Goal: Task Accomplishment & Management: Use online tool/utility

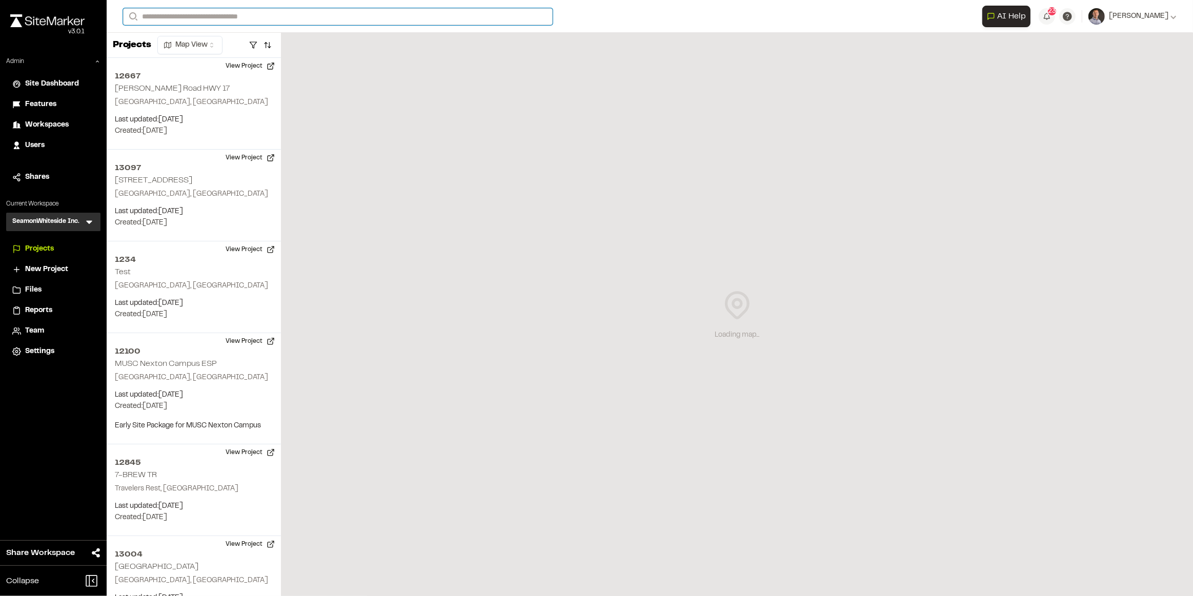
click at [194, 17] on input "Search" at bounding box center [338, 16] width 430 height 17
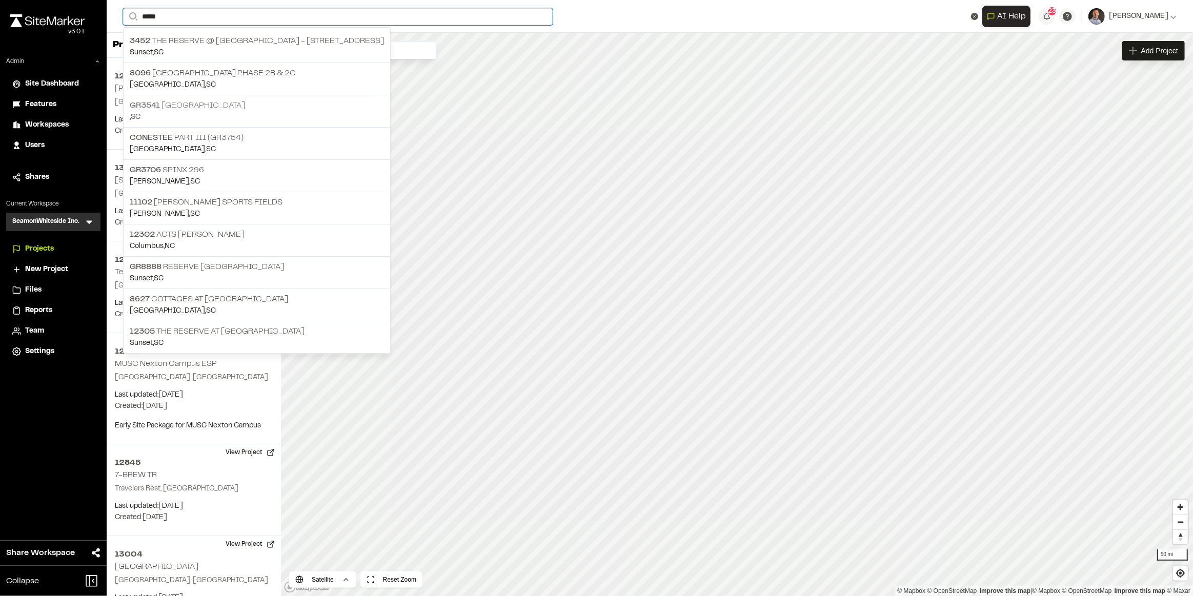
type input "****"
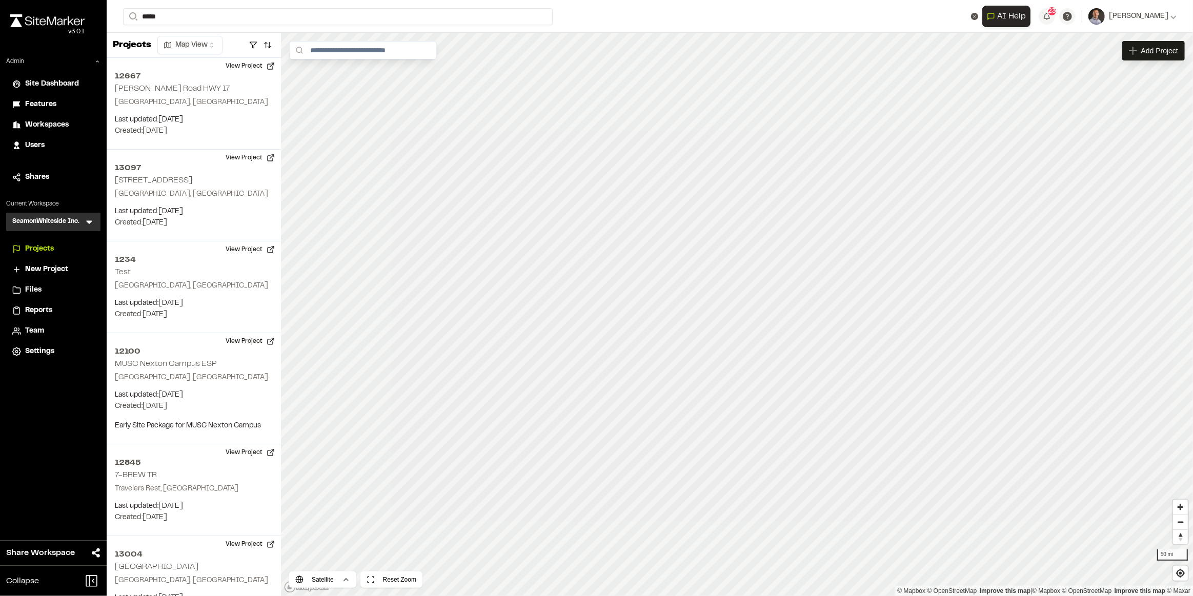
click at [212, 100] on p "GR3541 Lake Keowee" at bounding box center [257, 105] width 254 height 12
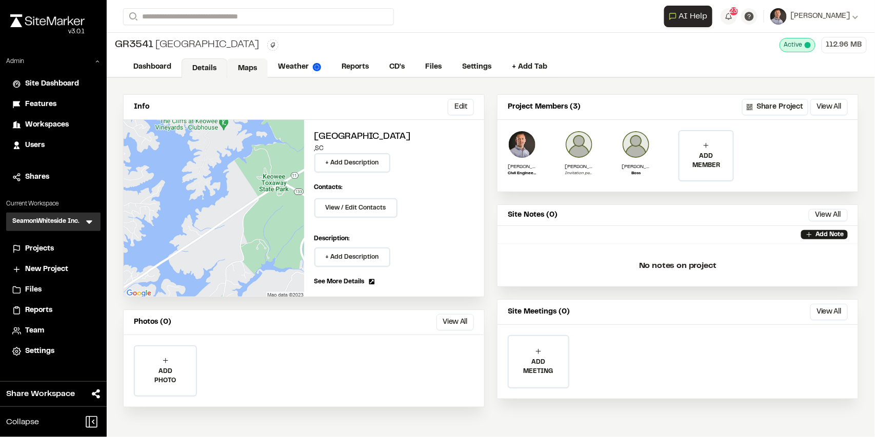
click at [253, 72] on link "Maps" at bounding box center [247, 67] width 40 height 19
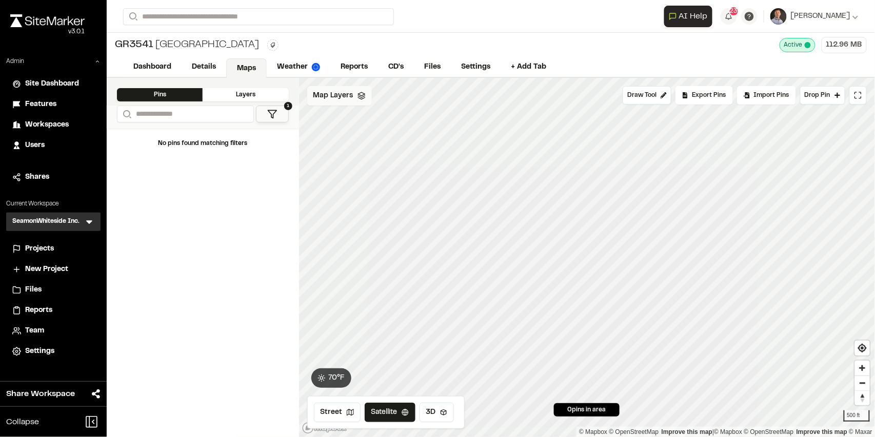
click at [325, 93] on span "Map Layers" at bounding box center [333, 95] width 40 height 11
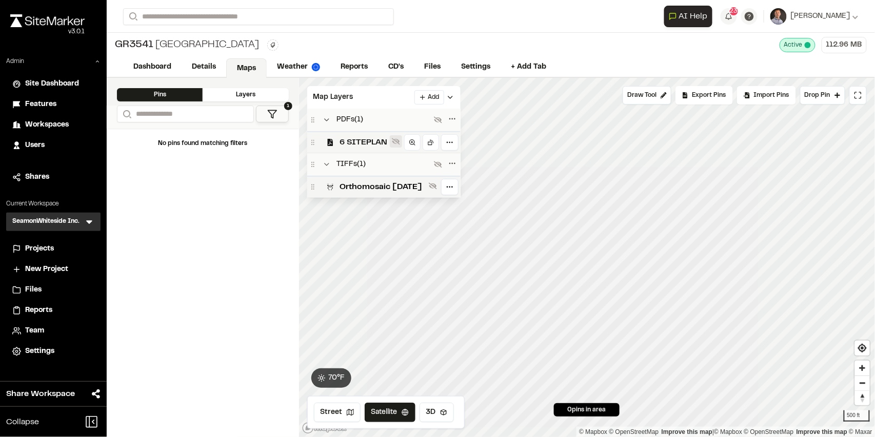
click at [400, 138] on icon at bounding box center [396, 141] width 8 height 8
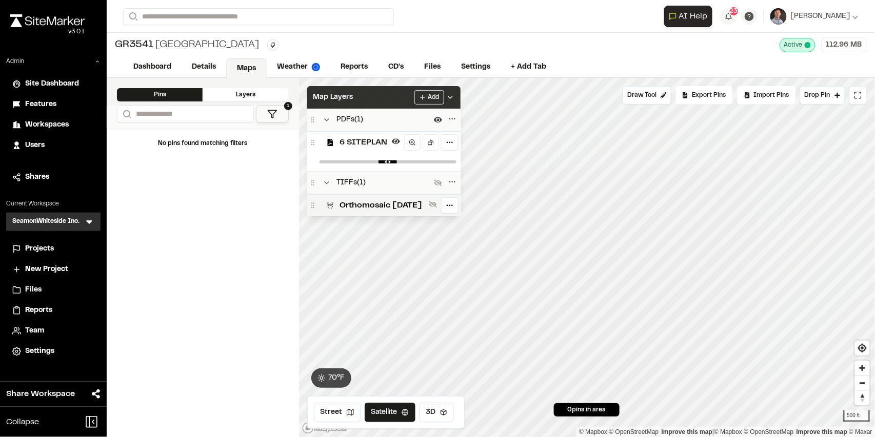
click at [392, 95] on div "Map Layers Add" at bounding box center [383, 97] width 153 height 23
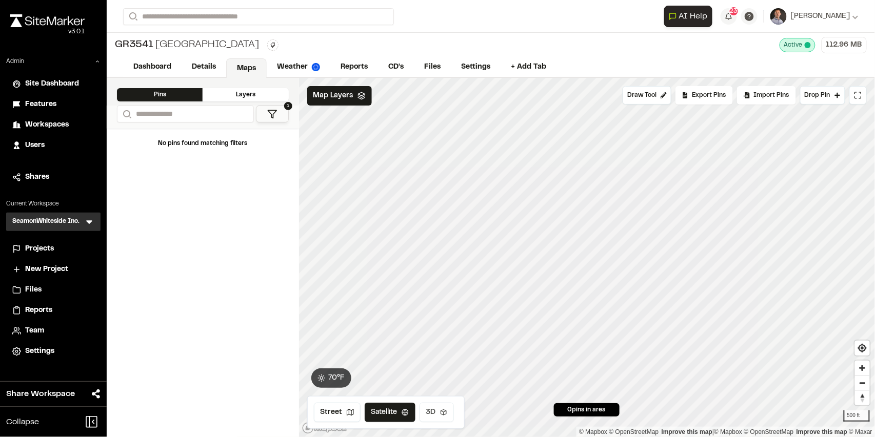
click at [444, 415] on button "3D" at bounding box center [436, 412] width 34 height 19
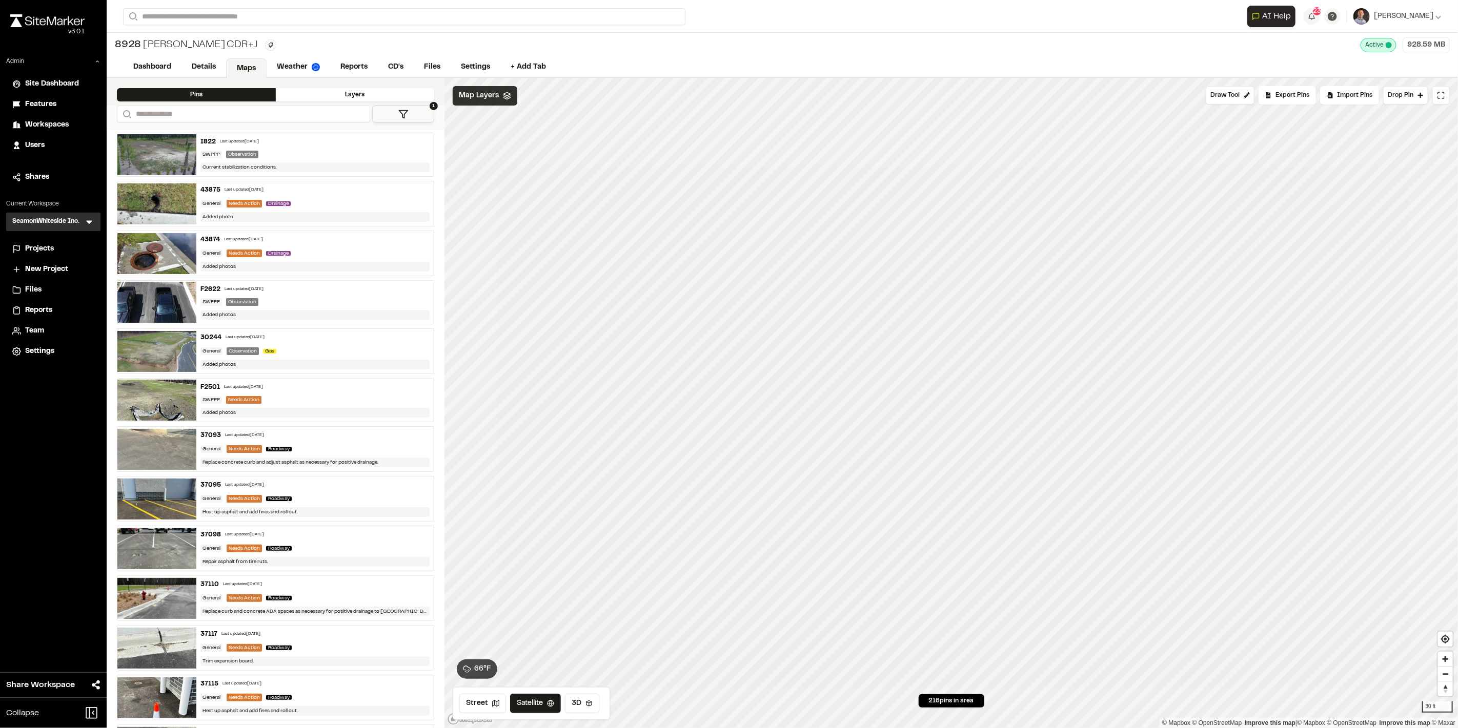
click at [477, 100] on span "Map Layers" at bounding box center [479, 95] width 40 height 11
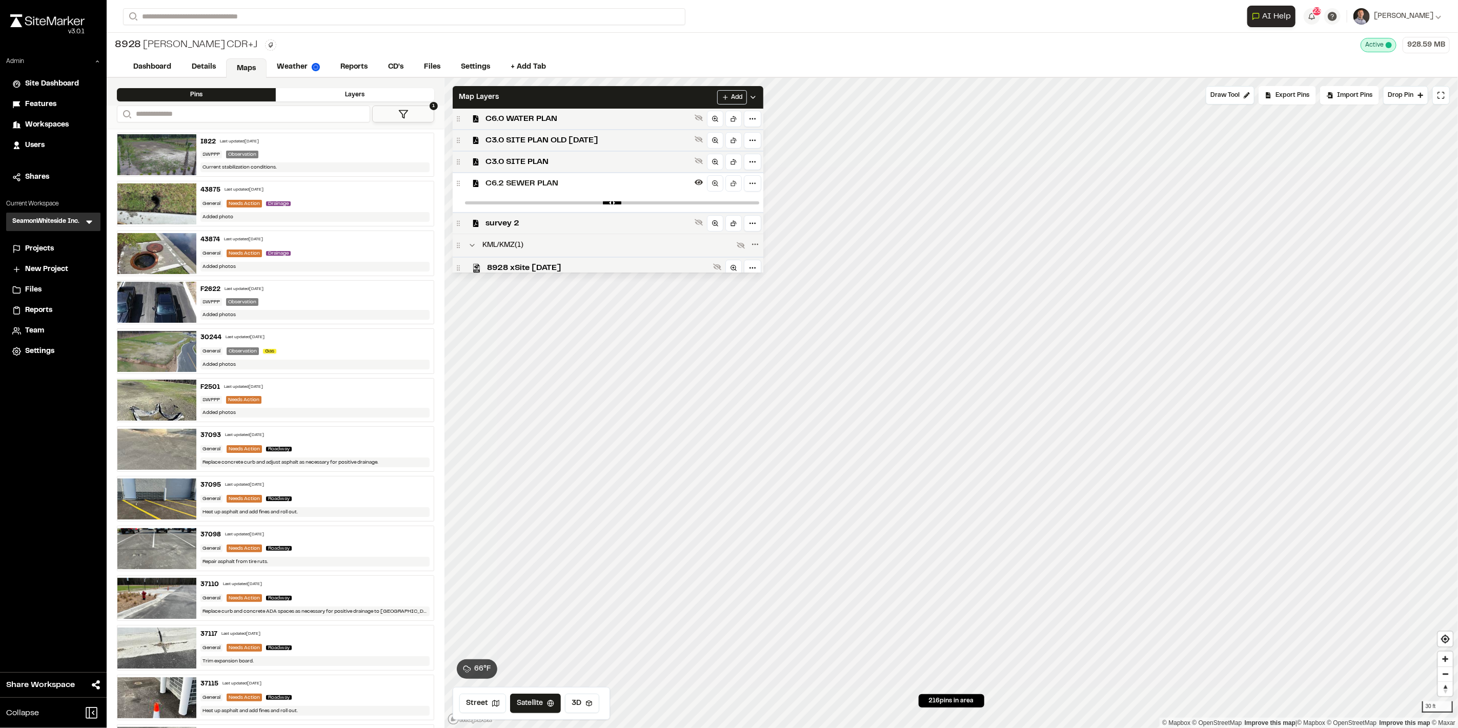
scroll to position [243, 0]
click at [701, 134] on div "C6.2 SEWER PLAN" at bounding box center [608, 133] width 311 height 22
click at [691, 100] on div "Map Layers Add" at bounding box center [608, 97] width 311 height 23
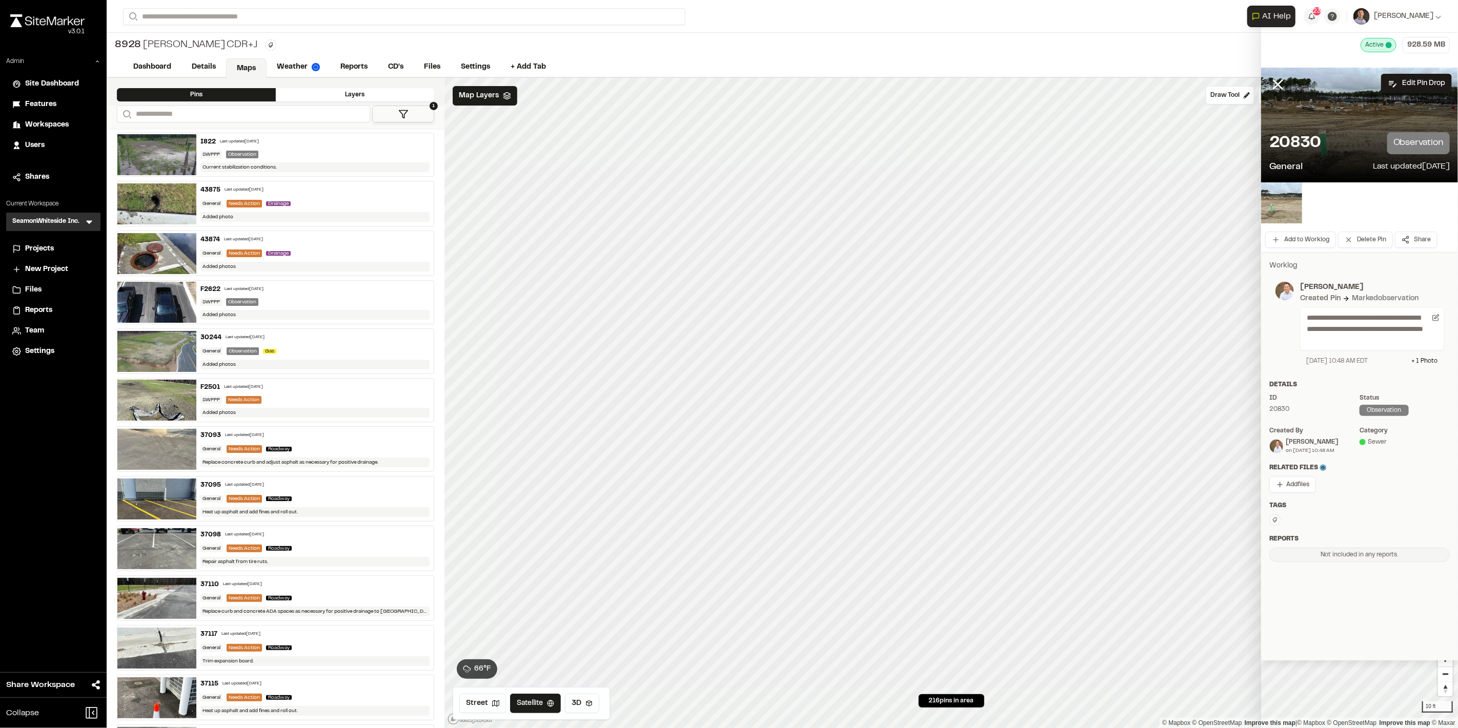
click at [1278, 208] on img at bounding box center [1281, 203] width 41 height 41
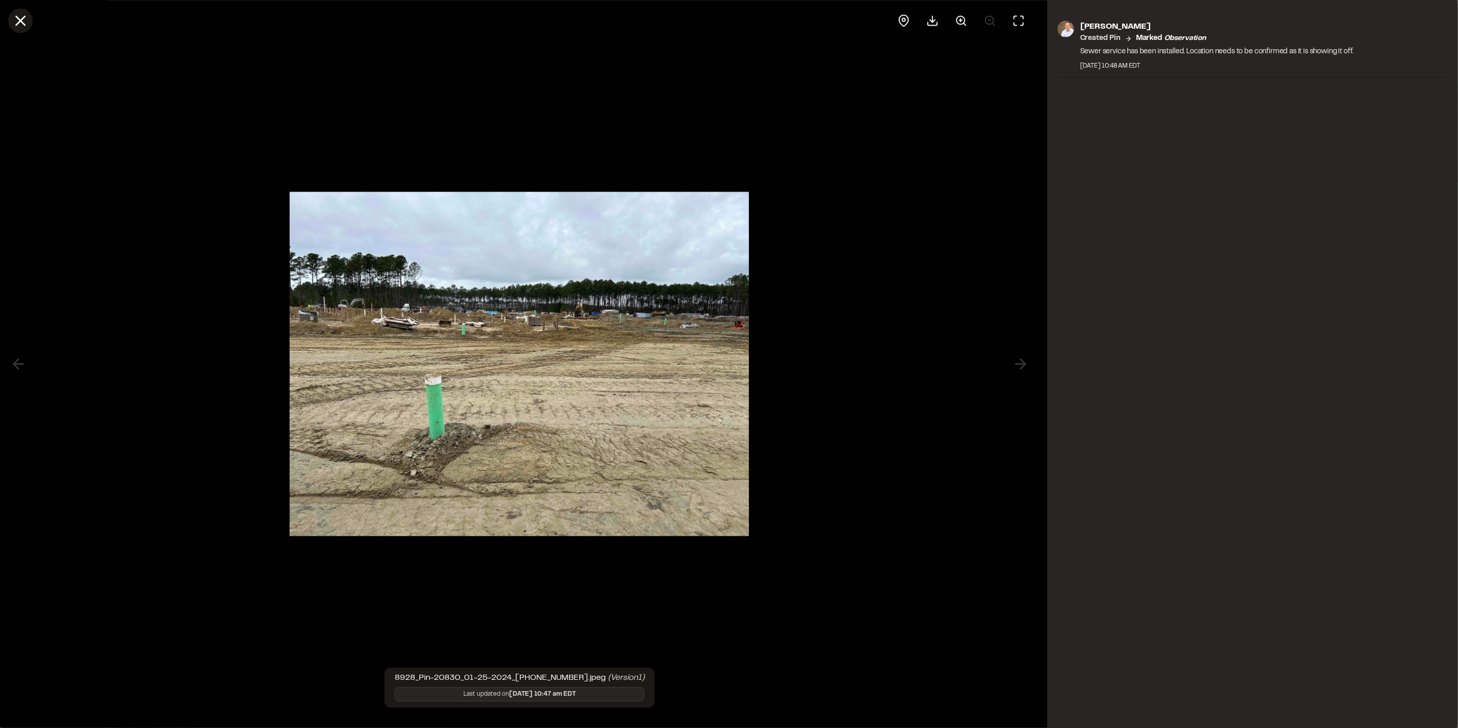
click at [25, 23] on icon at bounding box center [20, 20] width 17 height 17
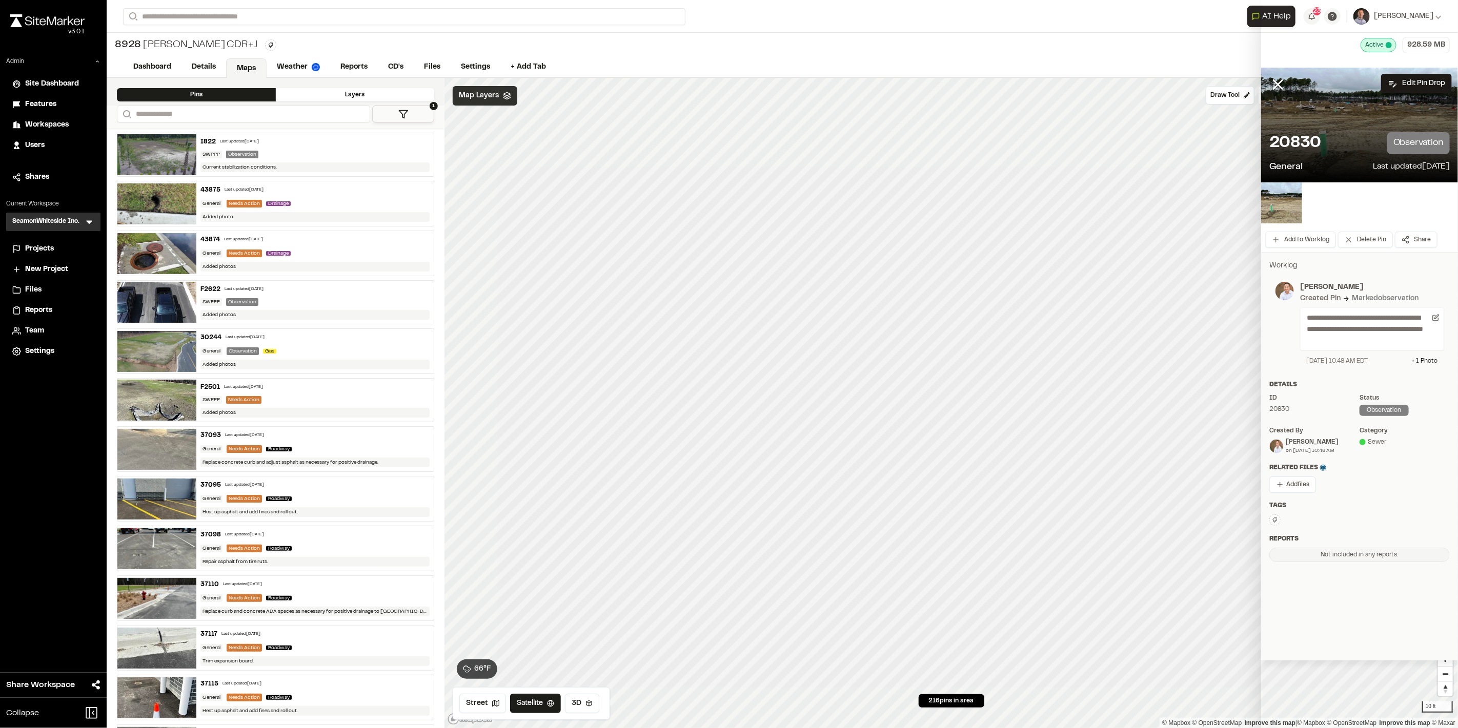
click at [477, 92] on span "Map Layers" at bounding box center [479, 95] width 40 height 11
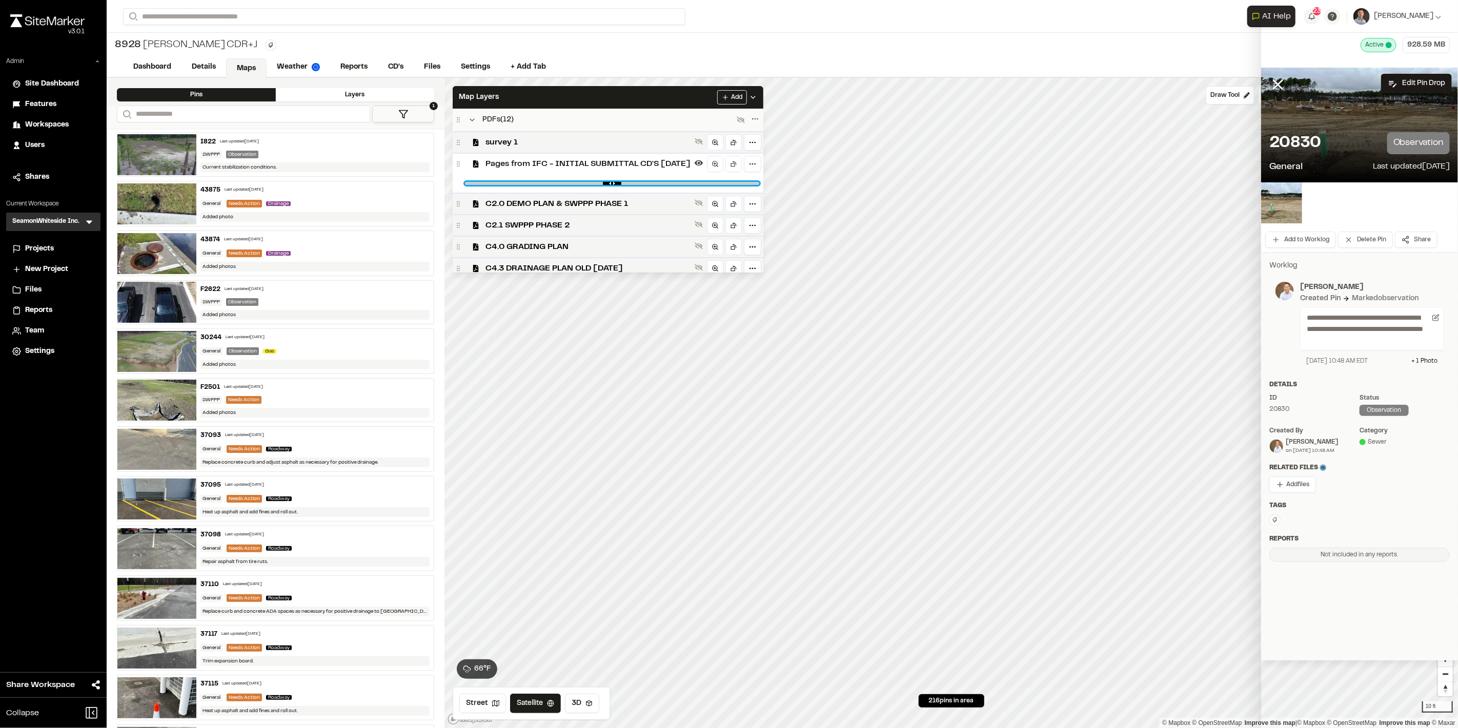
drag, startPoint x: 759, startPoint y: 183, endPoint x: 764, endPoint y: 187, distance: 6.2
click at [759, 185] on input "range" at bounding box center [612, 183] width 294 height 3
type input "*"
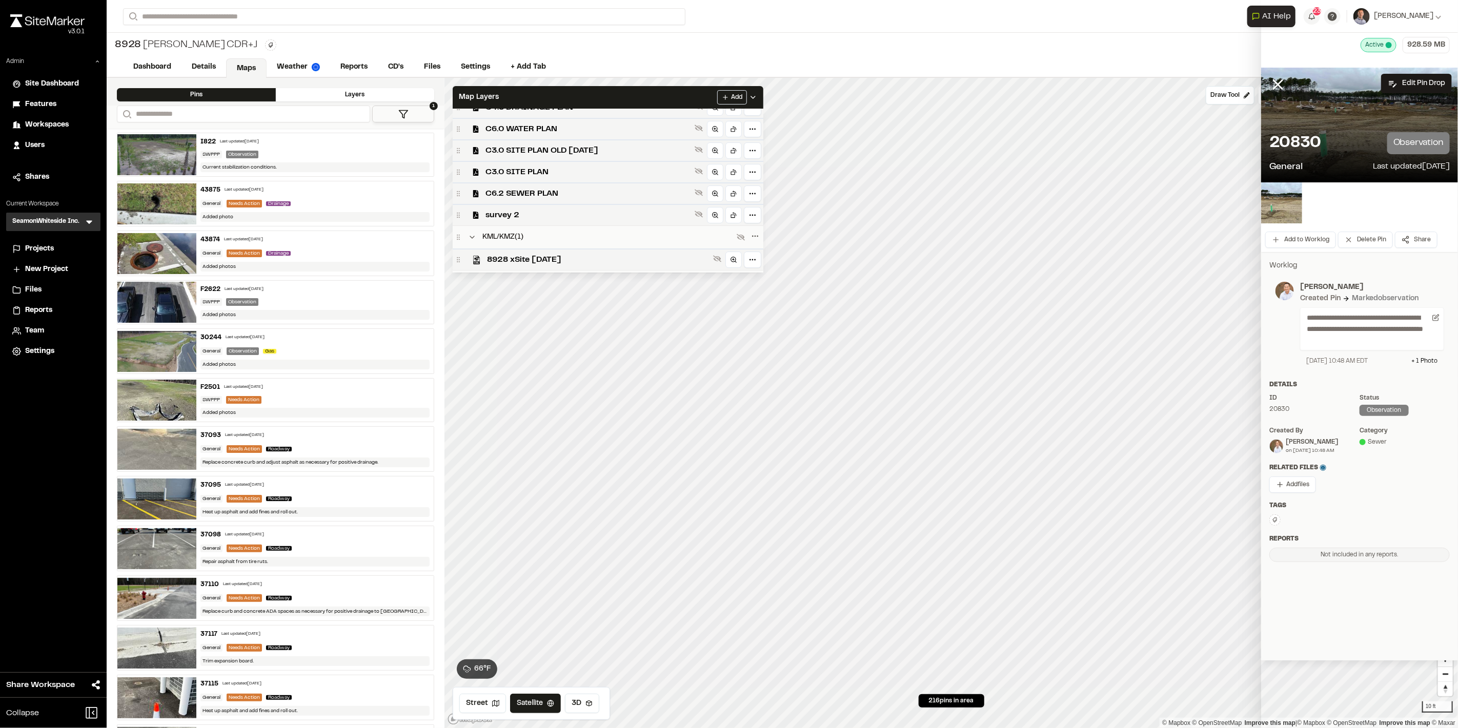
scroll to position [176, 0]
click at [703, 197] on icon at bounding box center [699, 199] width 8 height 7
drag, startPoint x: 756, startPoint y: 217, endPoint x: 746, endPoint y: 232, distance: 17.8
type input "****"
click at [741, 218] on input "range" at bounding box center [612, 219] width 294 height 3
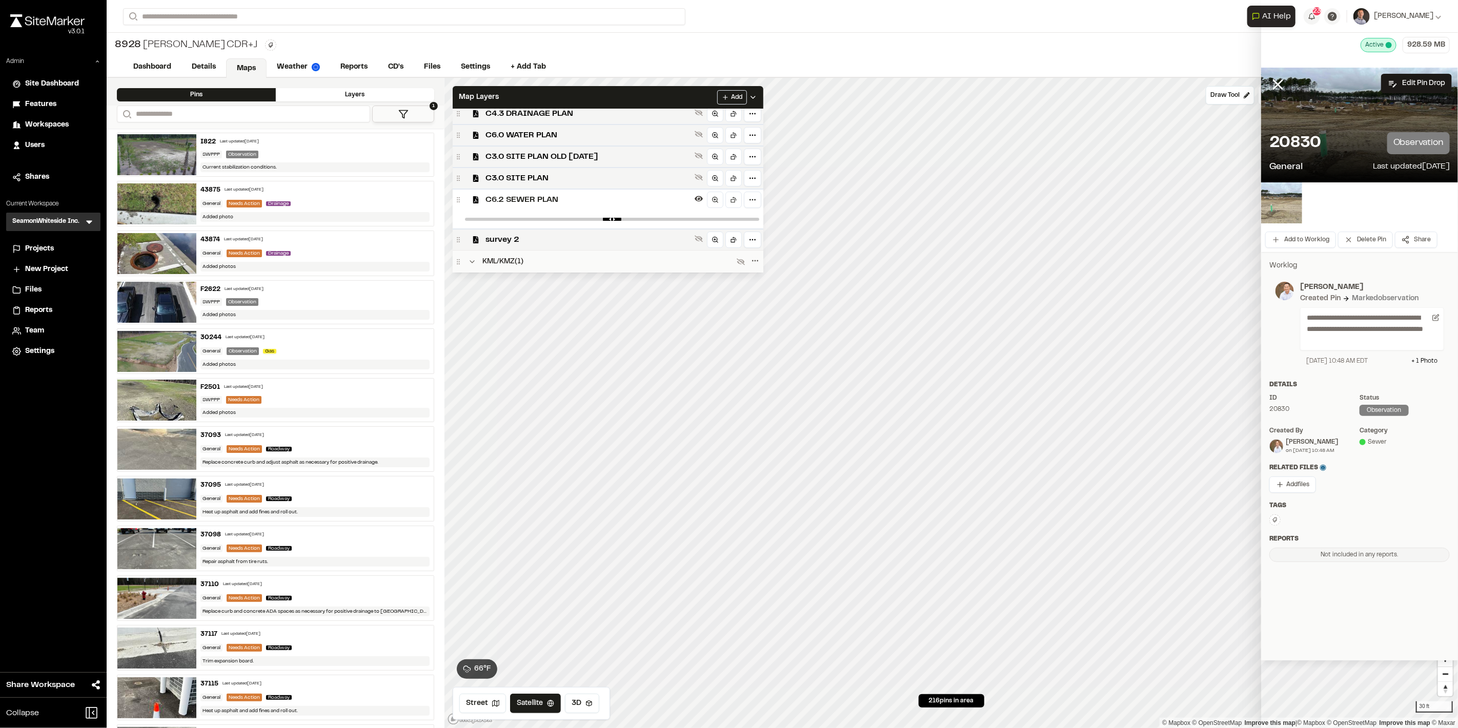
click at [1274, 208] on img at bounding box center [1281, 203] width 41 height 41
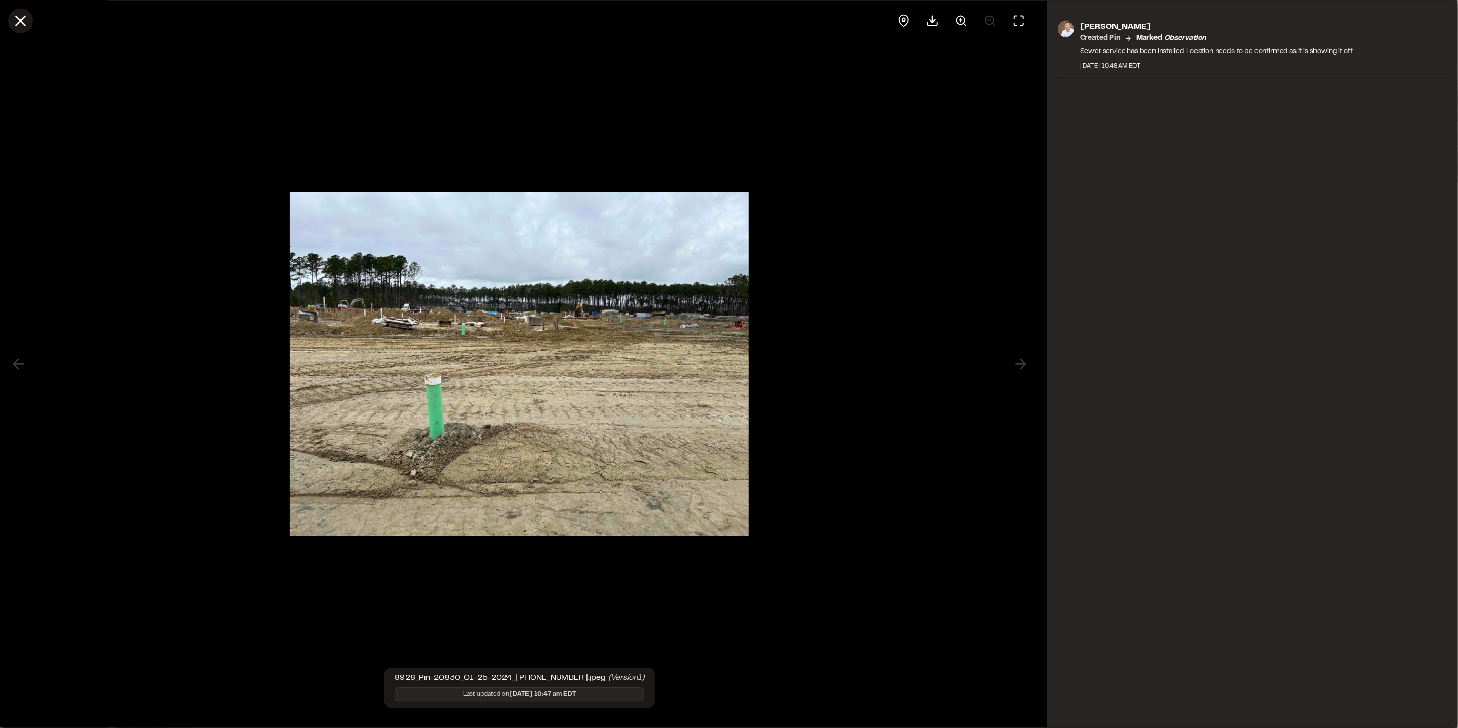
click at [21, 29] on button at bounding box center [20, 20] width 25 height 25
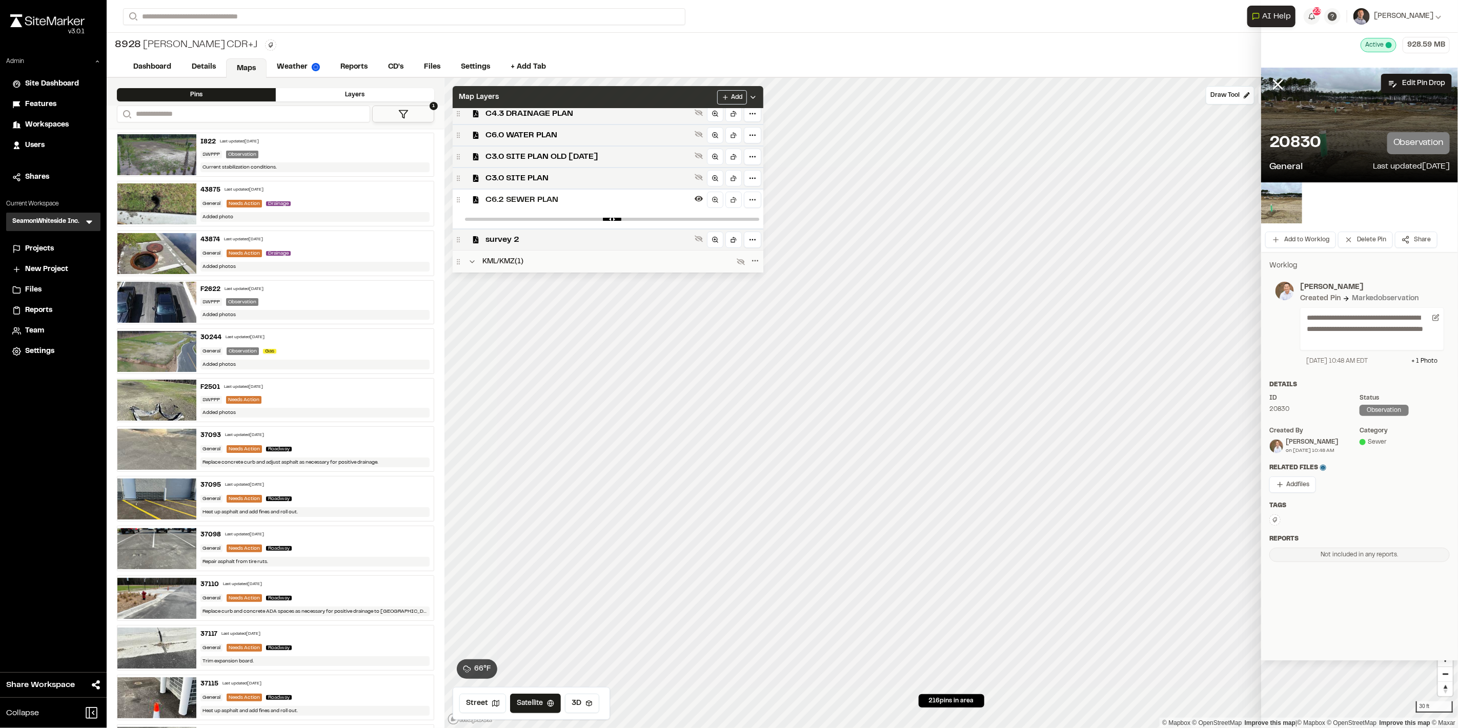
click at [677, 102] on div "Map Layers Add" at bounding box center [608, 97] width 311 height 23
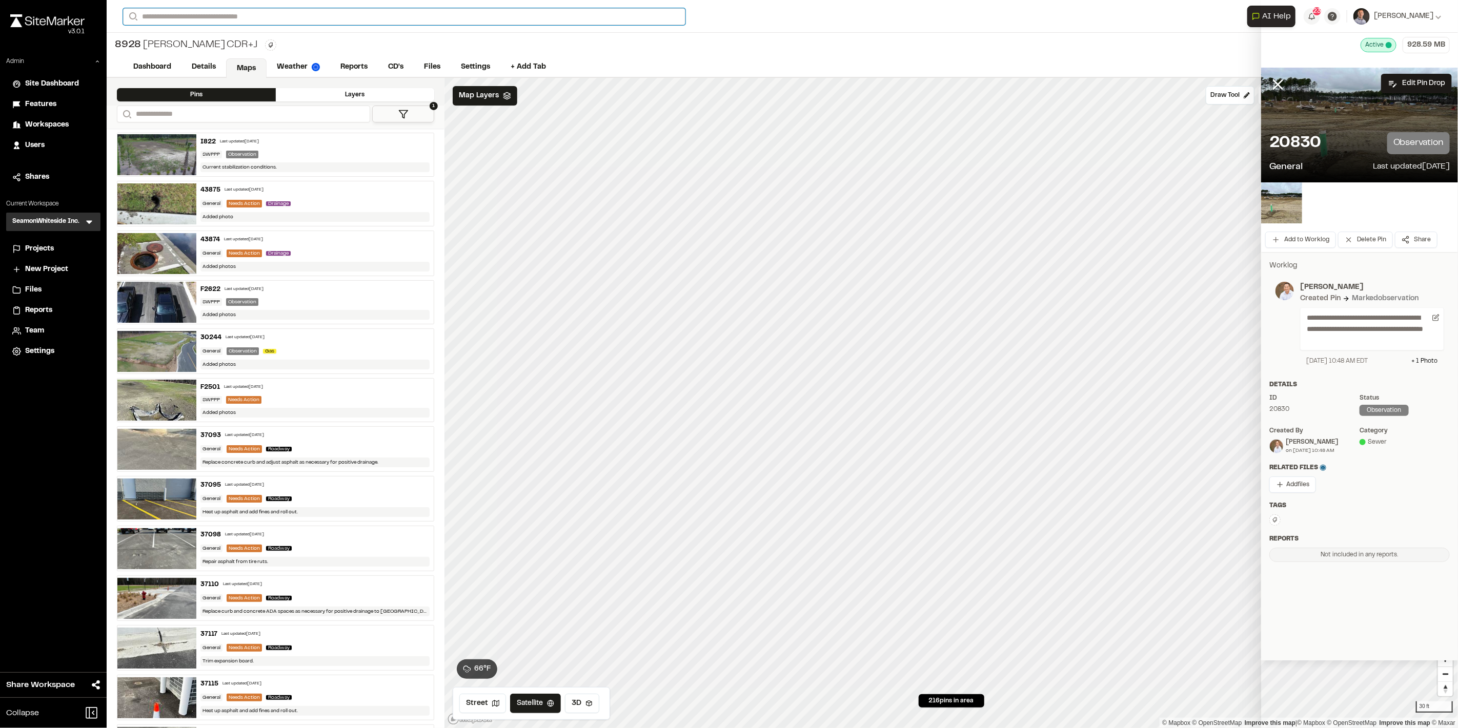
click at [204, 18] on input "Search" at bounding box center [404, 16] width 562 height 17
click at [208, 16] on input "Search" at bounding box center [404, 16] width 562 height 17
type input "***"
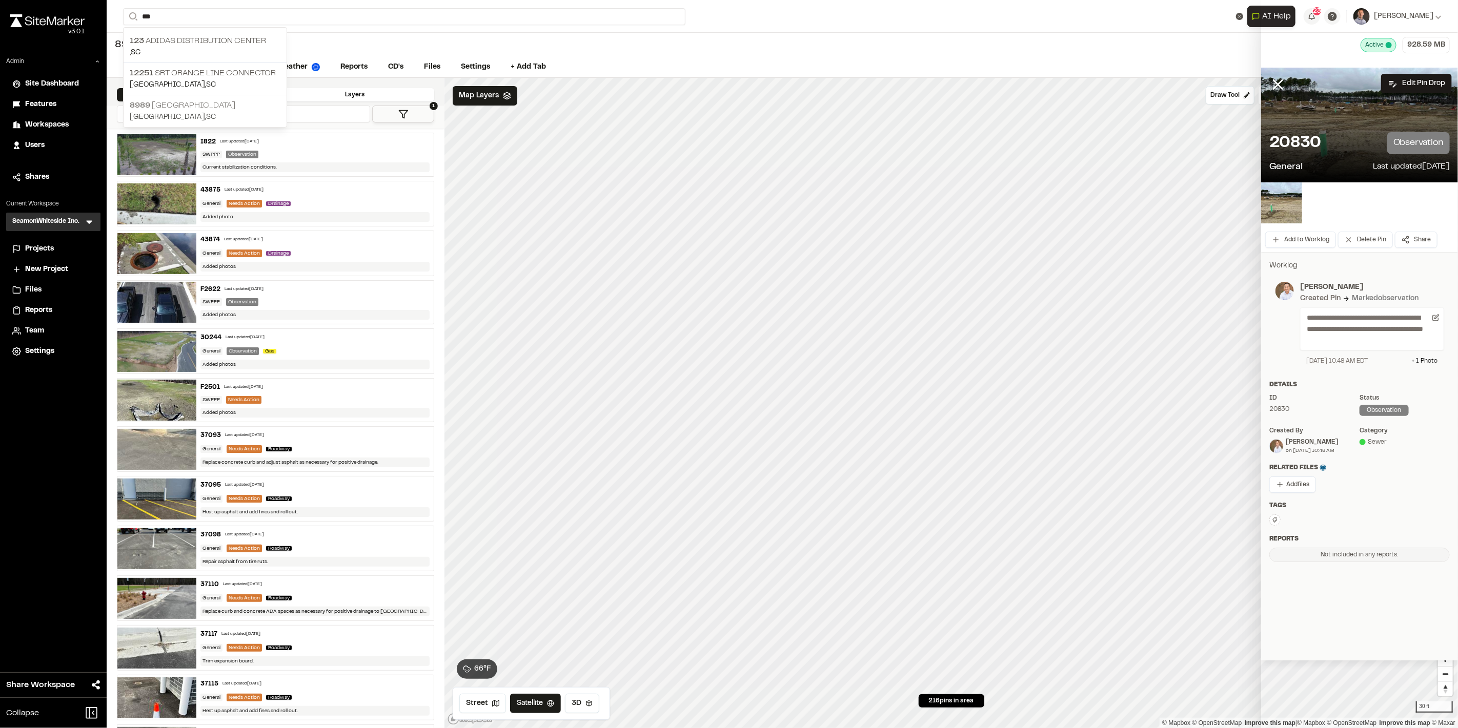
click at [187, 102] on p "8989 Cedar Hill" at bounding box center [205, 105] width 151 height 12
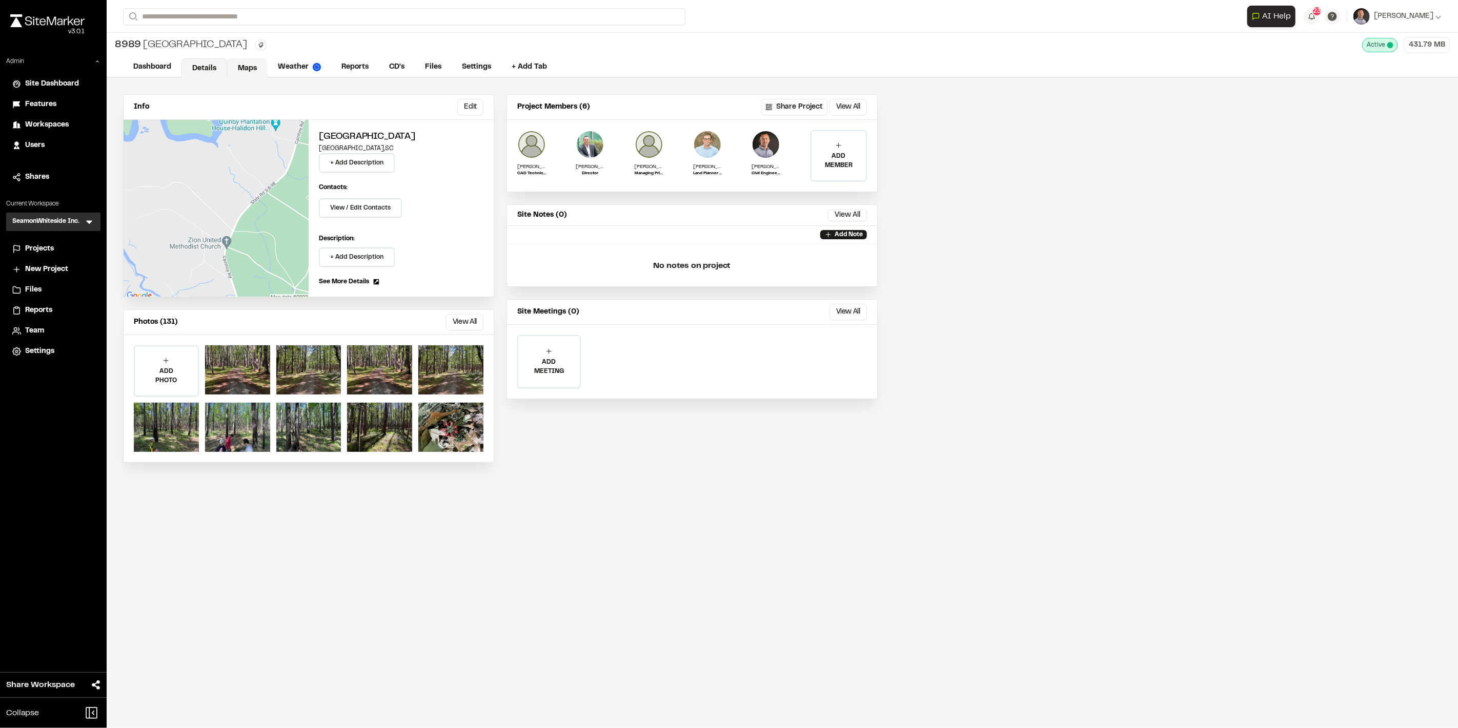
click at [238, 69] on link "Maps" at bounding box center [247, 67] width 40 height 19
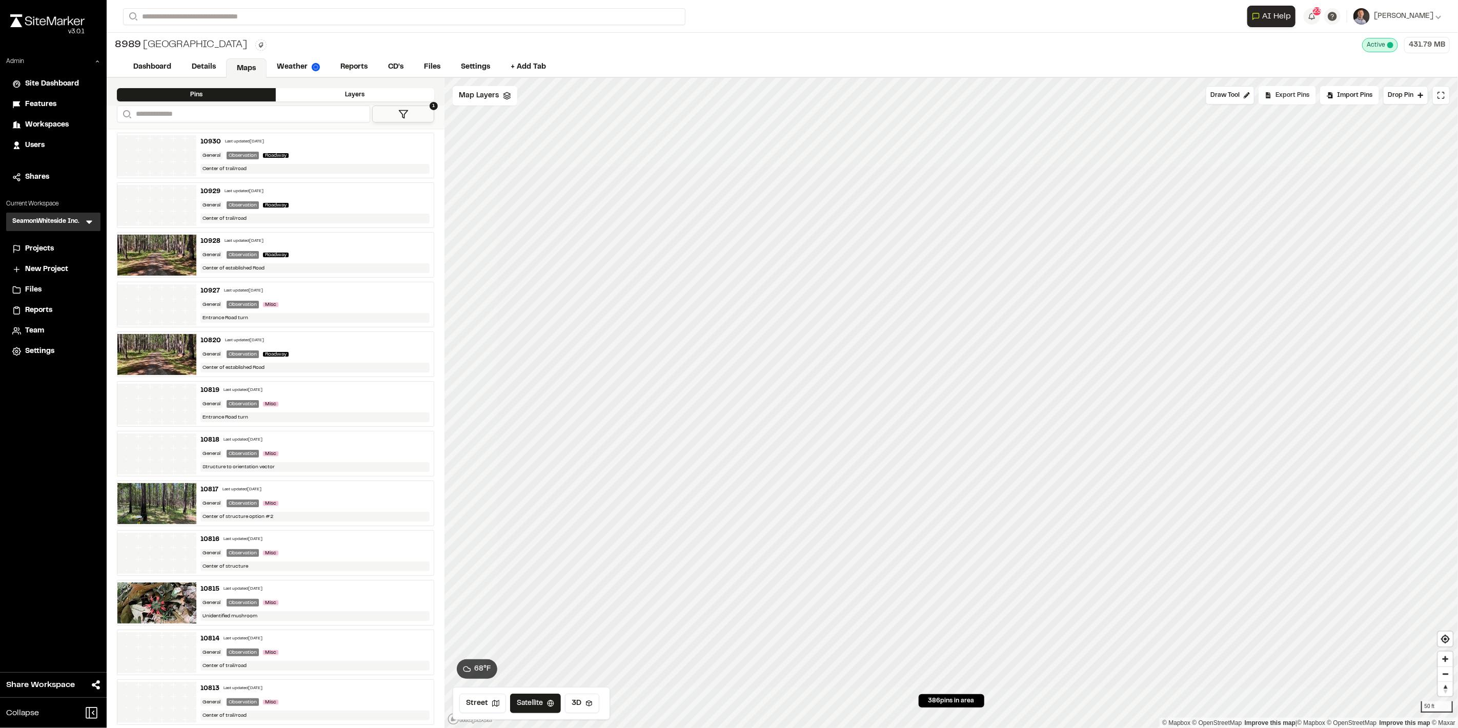
click at [1288, 94] on span "Export Pins" at bounding box center [1292, 95] width 34 height 9
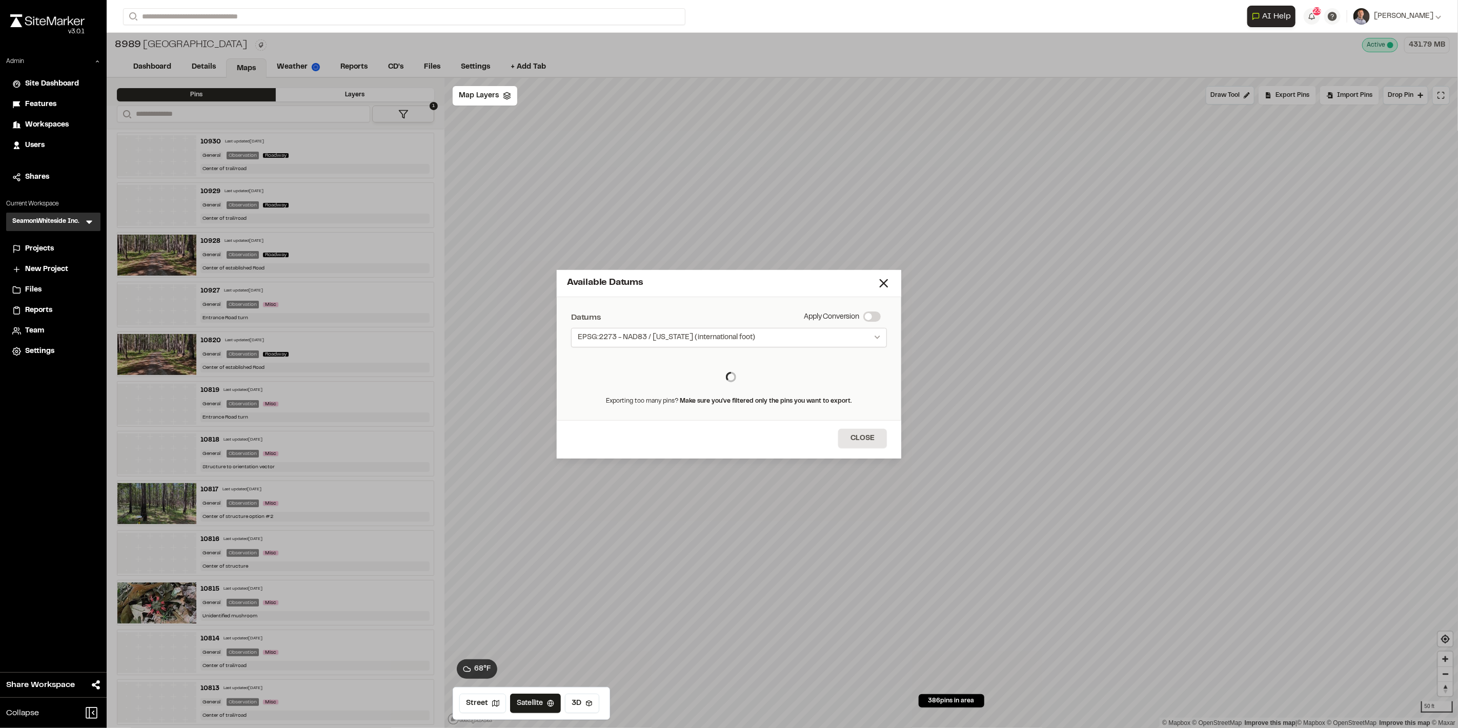
click at [730, 336] on span "EPSG:2273 - NAD83 / [US_STATE] (international foot)" at bounding box center [666, 338] width 177 height 10
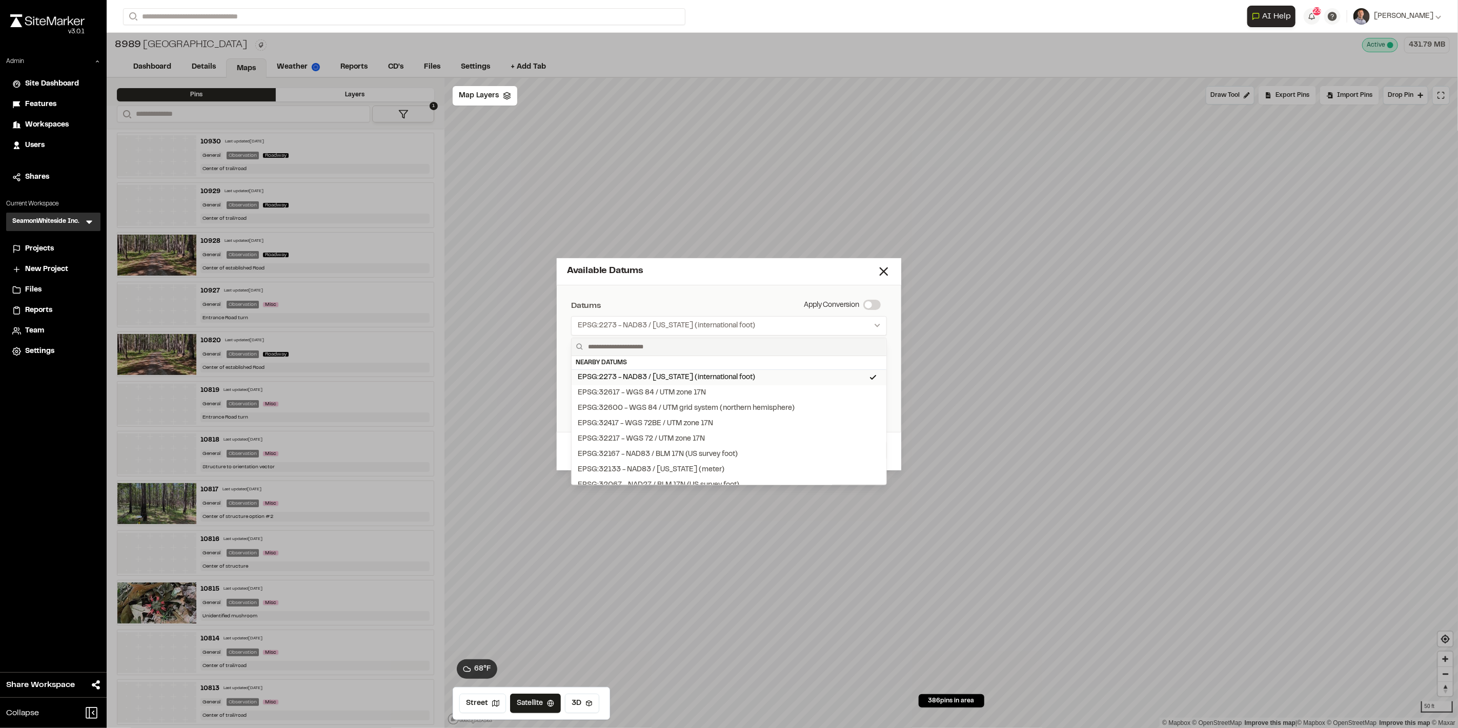
click at [722, 375] on div "EPSG:2273 - NAD83 / [US_STATE] (international foot)" at bounding box center [666, 377] width 177 height 11
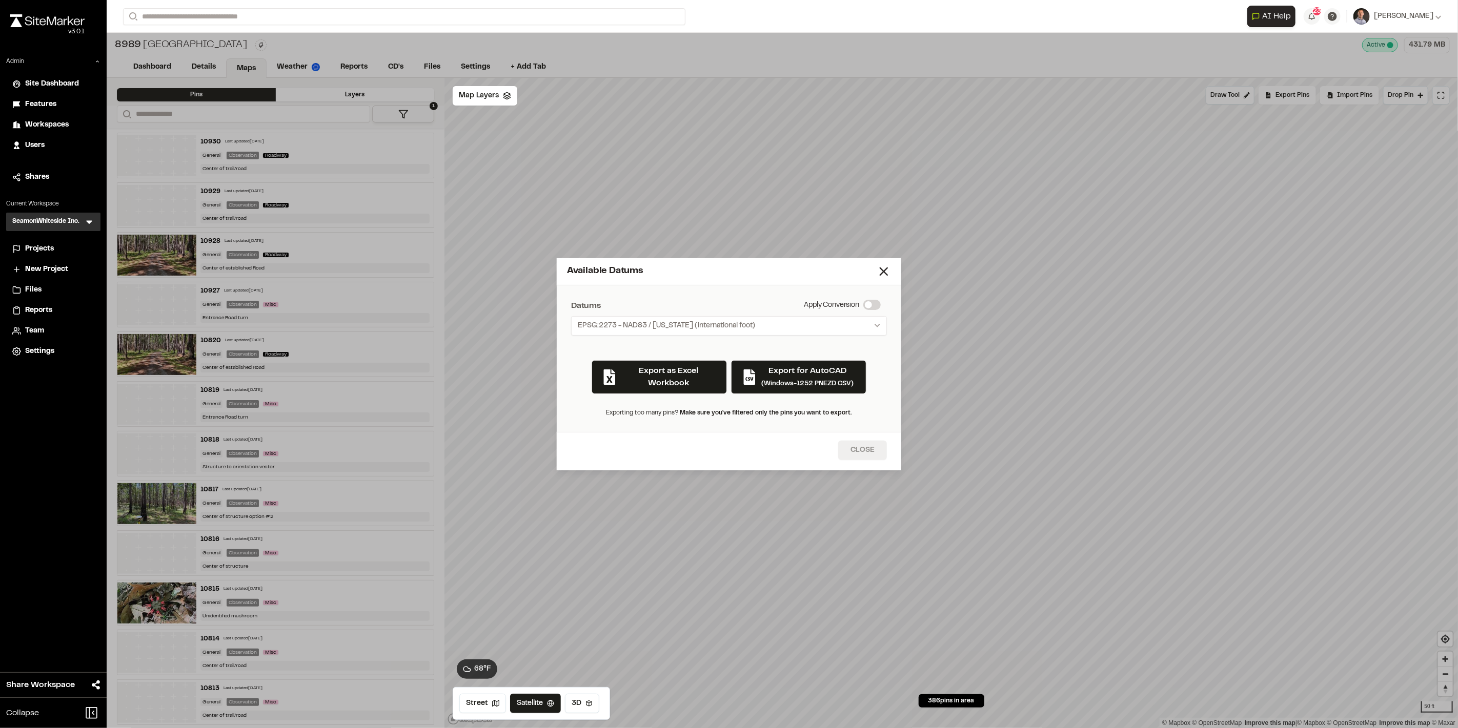
click at [861, 450] on button "Close" at bounding box center [862, 450] width 49 height 19
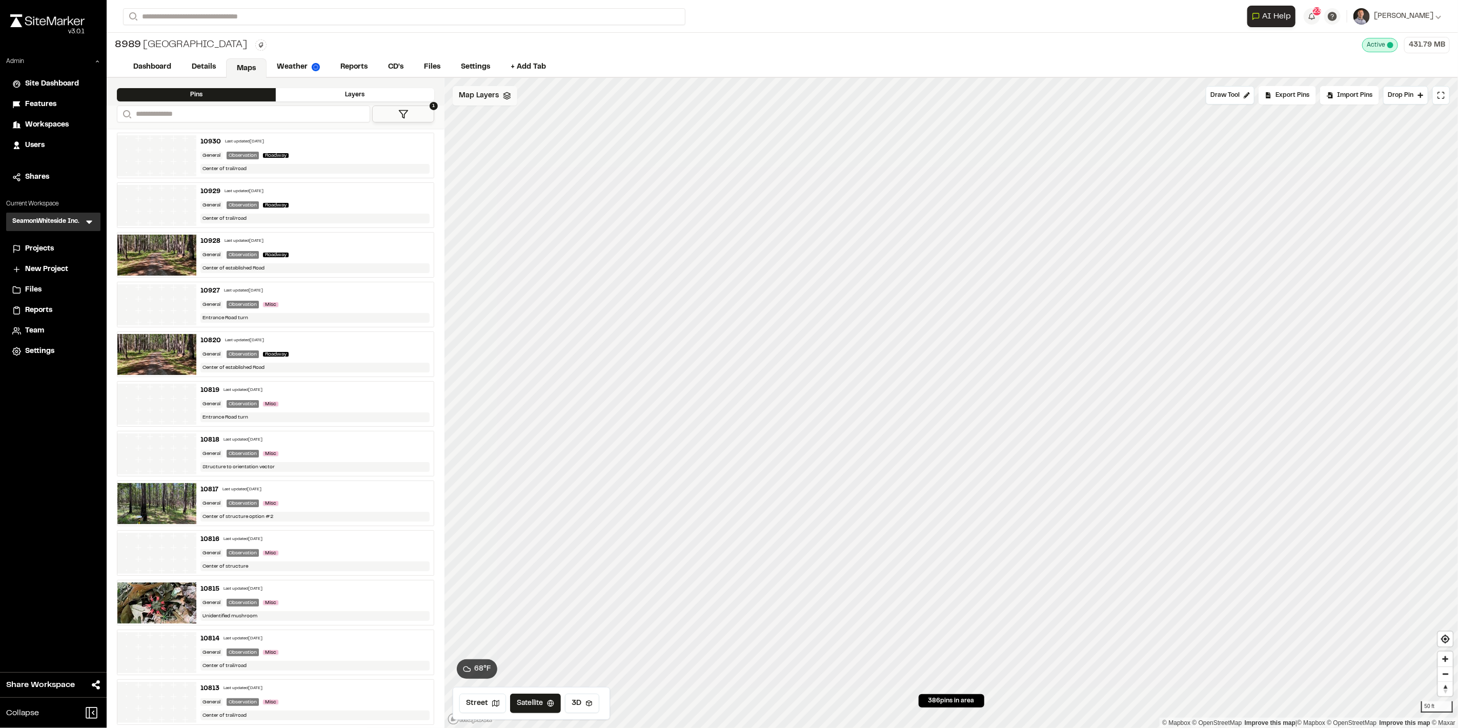
click at [502, 105] on div "Map Layers" at bounding box center [485, 95] width 65 height 19
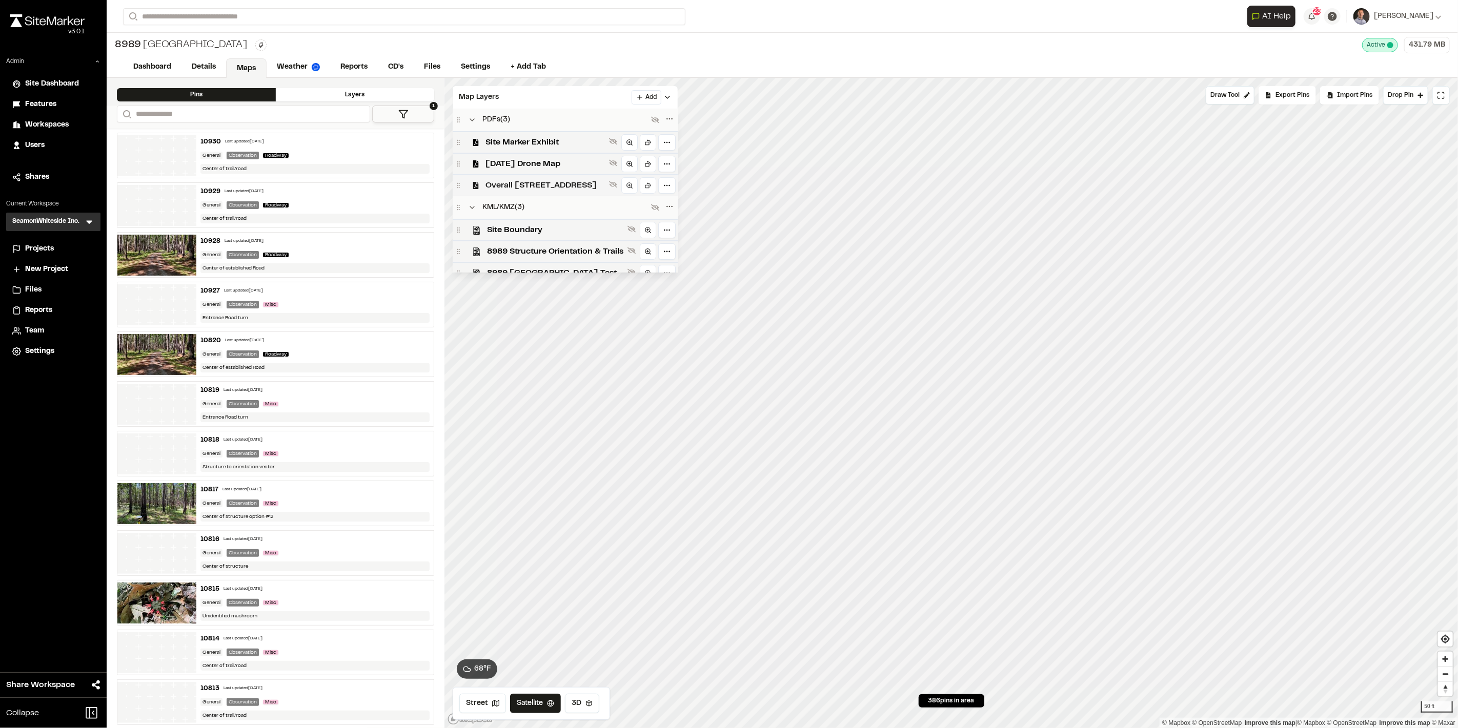
click at [587, 184] on span "Overall 8989 Cedar Hill Rev02" at bounding box center [544, 185] width 119 height 12
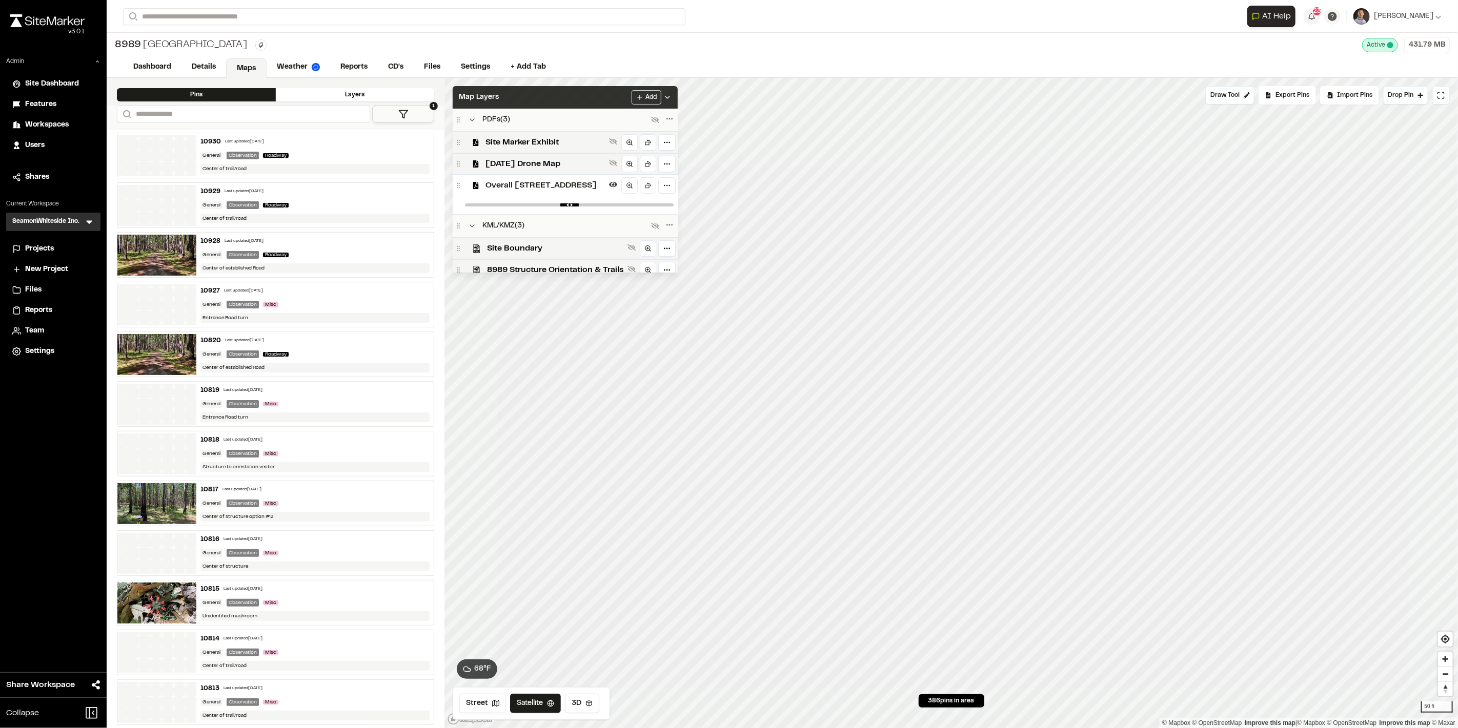
click at [597, 102] on div "Map Layers Add" at bounding box center [565, 97] width 225 height 23
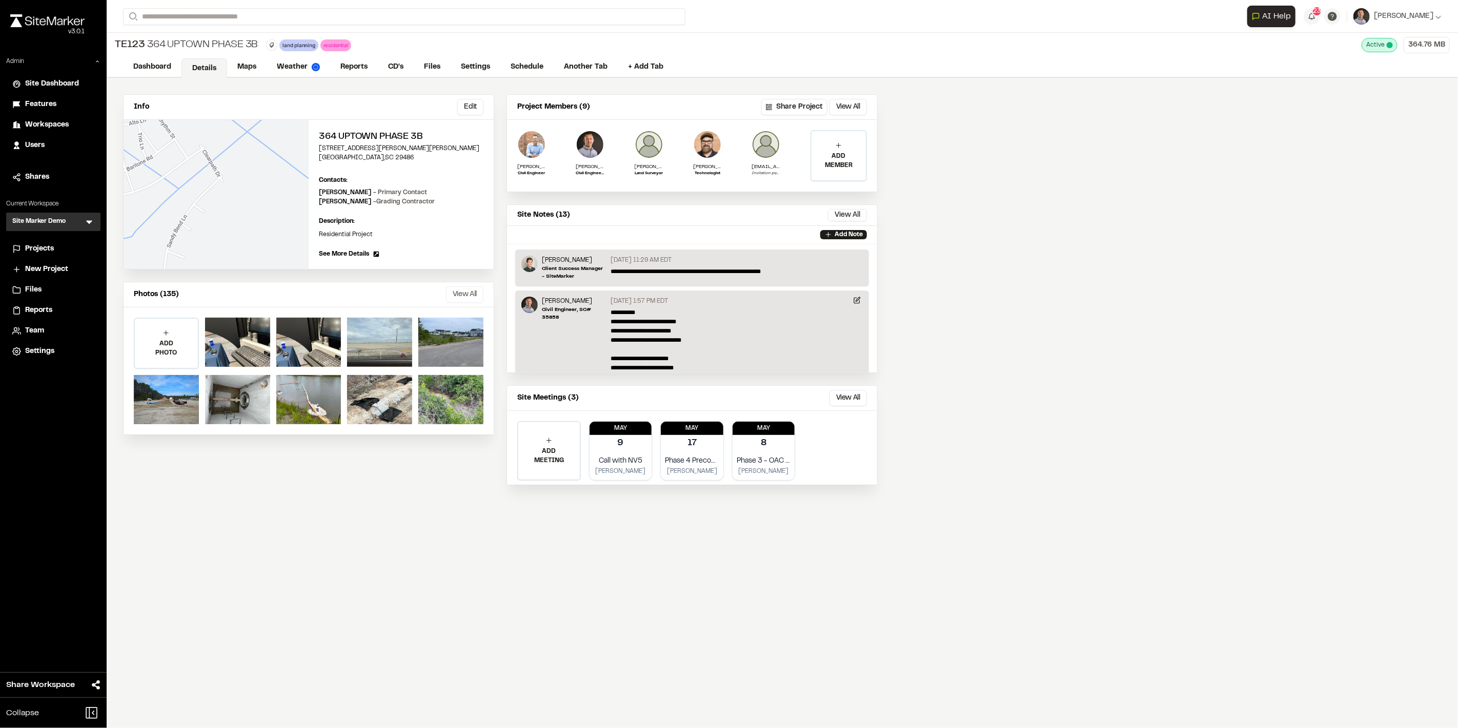
click at [471, 291] on button "View All" at bounding box center [464, 295] width 37 height 16
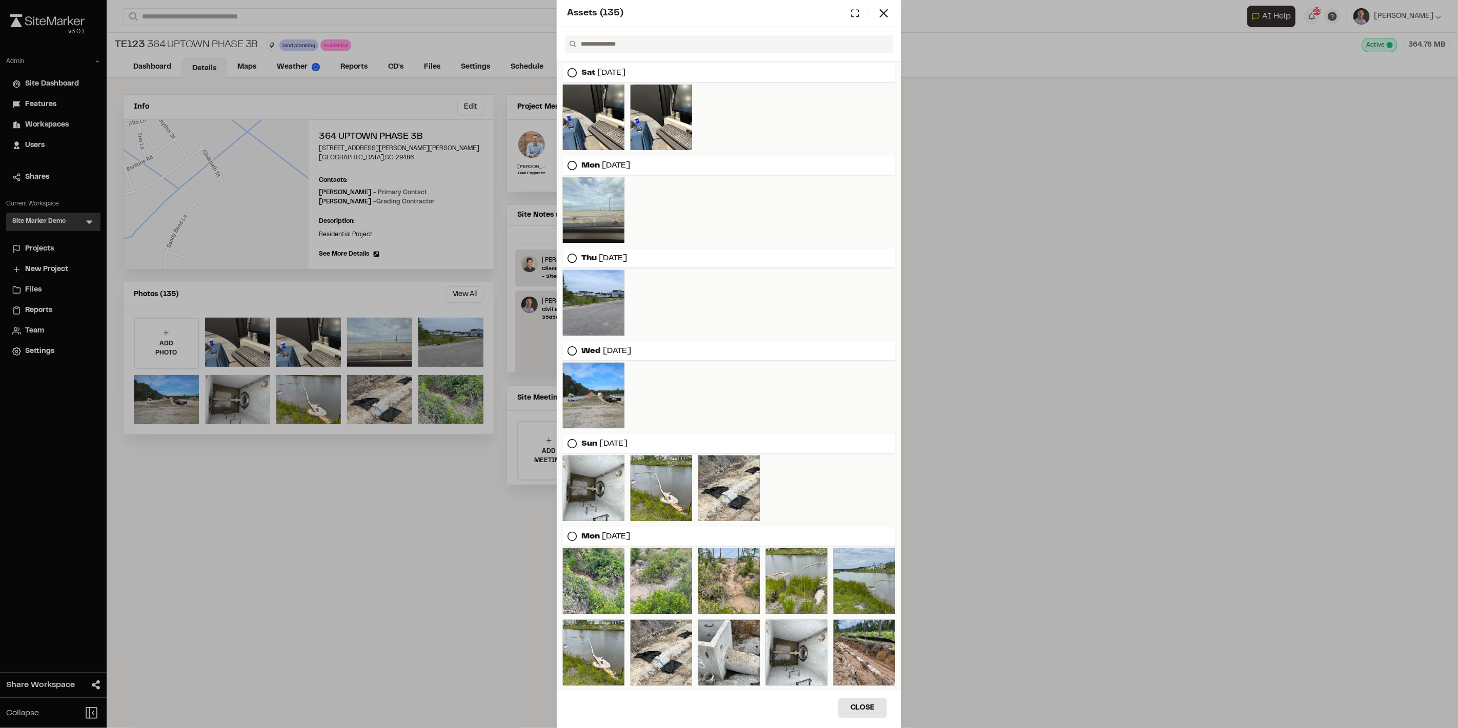
click at [410, 38] on div "Assets ( 135 ) Sat Oct 11, 2025 Mon Aug 18, 2025 Thu Jul 31, 2025 Wed Jul 23, 2…" at bounding box center [729, 364] width 1458 height 728
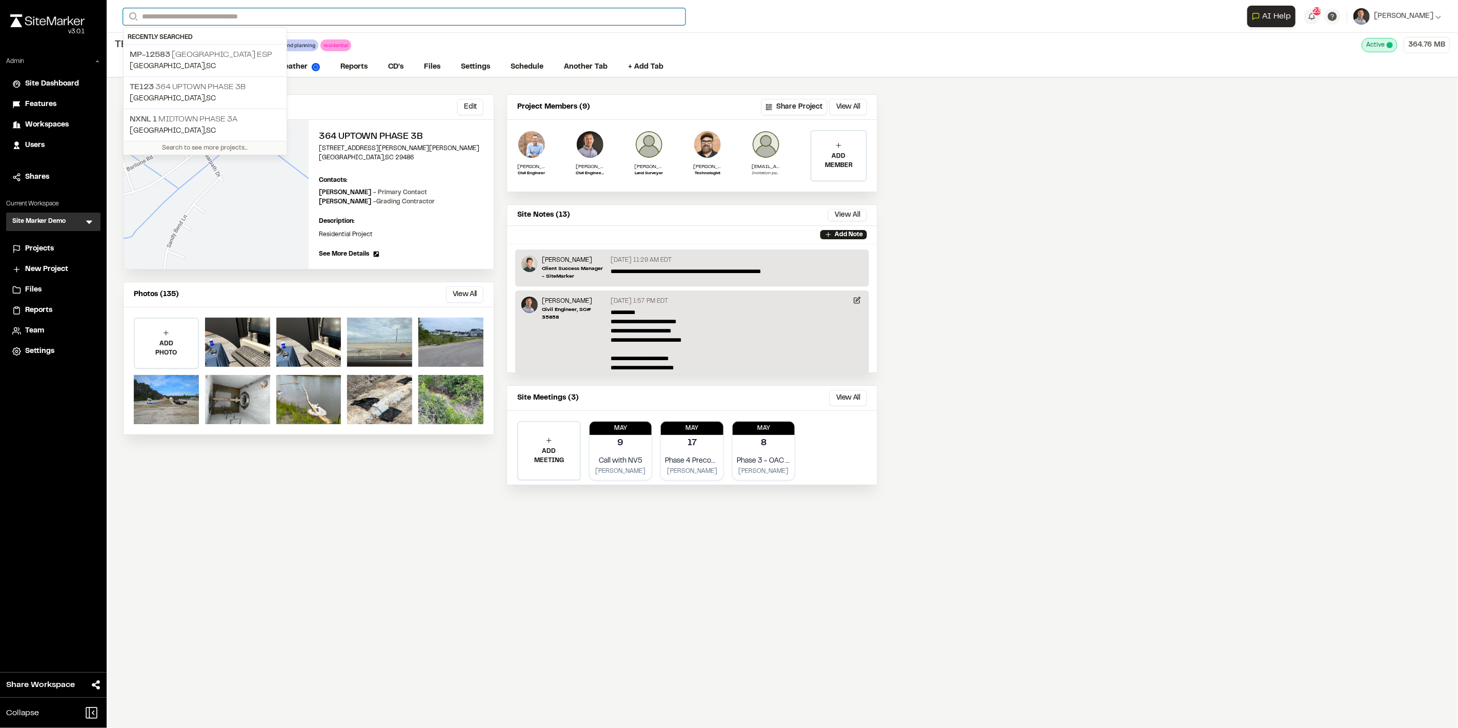
click at [346, 18] on input "Search" at bounding box center [404, 16] width 562 height 17
type input "*****"
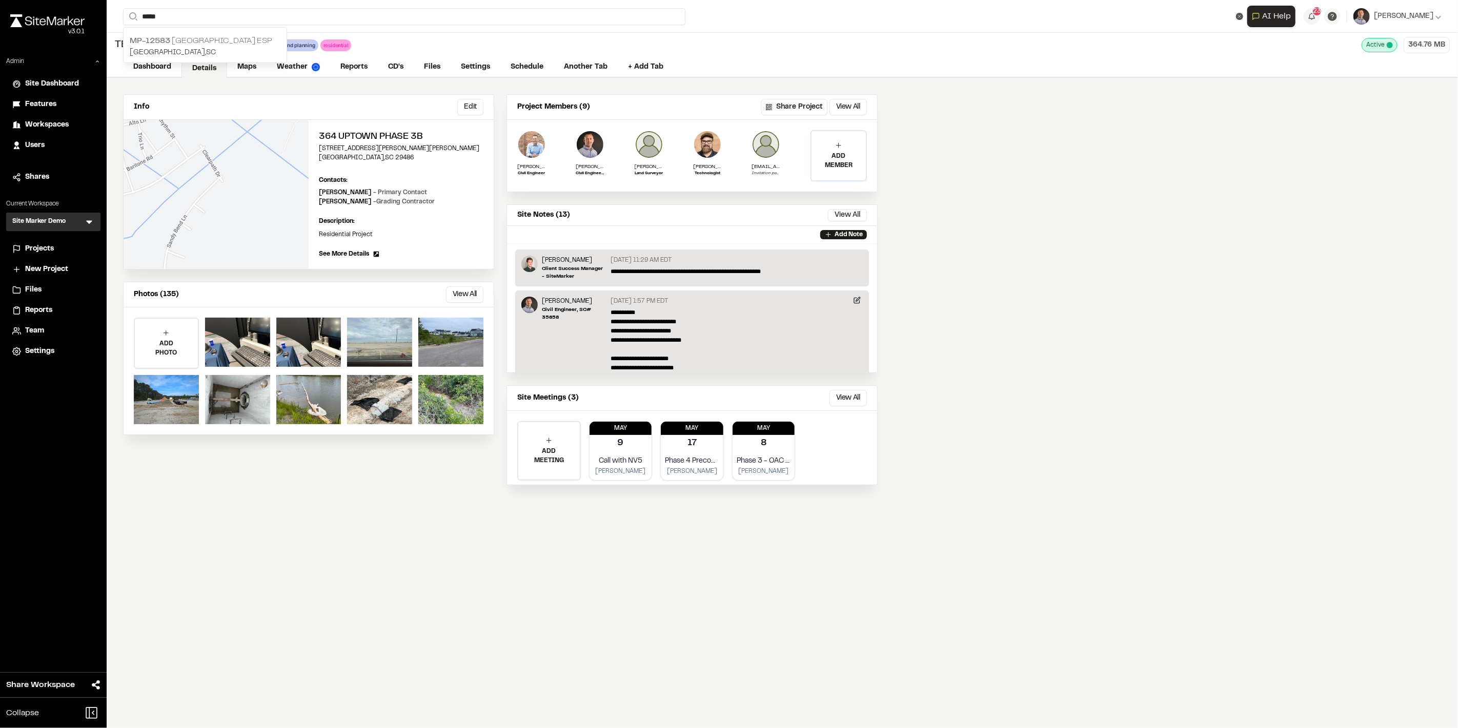
click at [270, 43] on p "MP-12583 Crossroads Industrial Park ESP" at bounding box center [205, 41] width 151 height 12
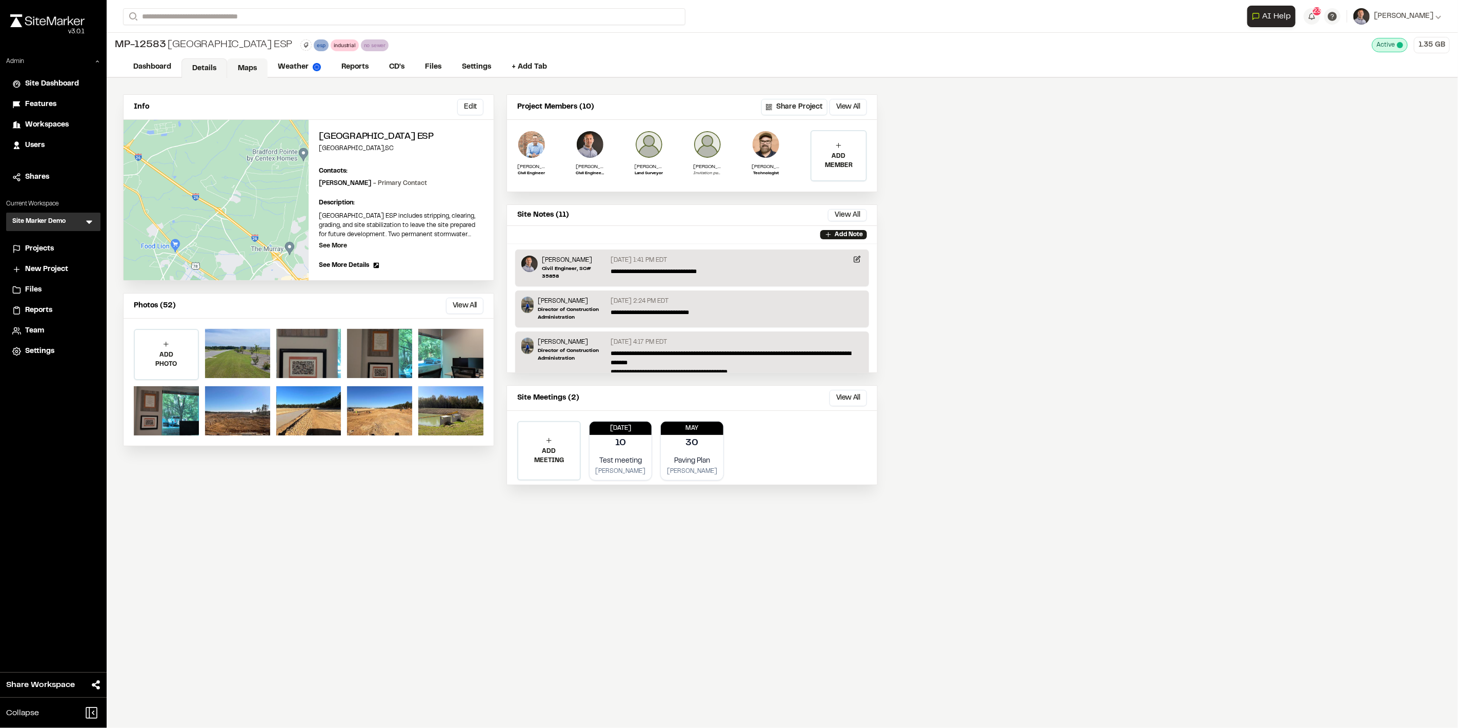
click at [257, 70] on link "Maps" at bounding box center [247, 67] width 40 height 19
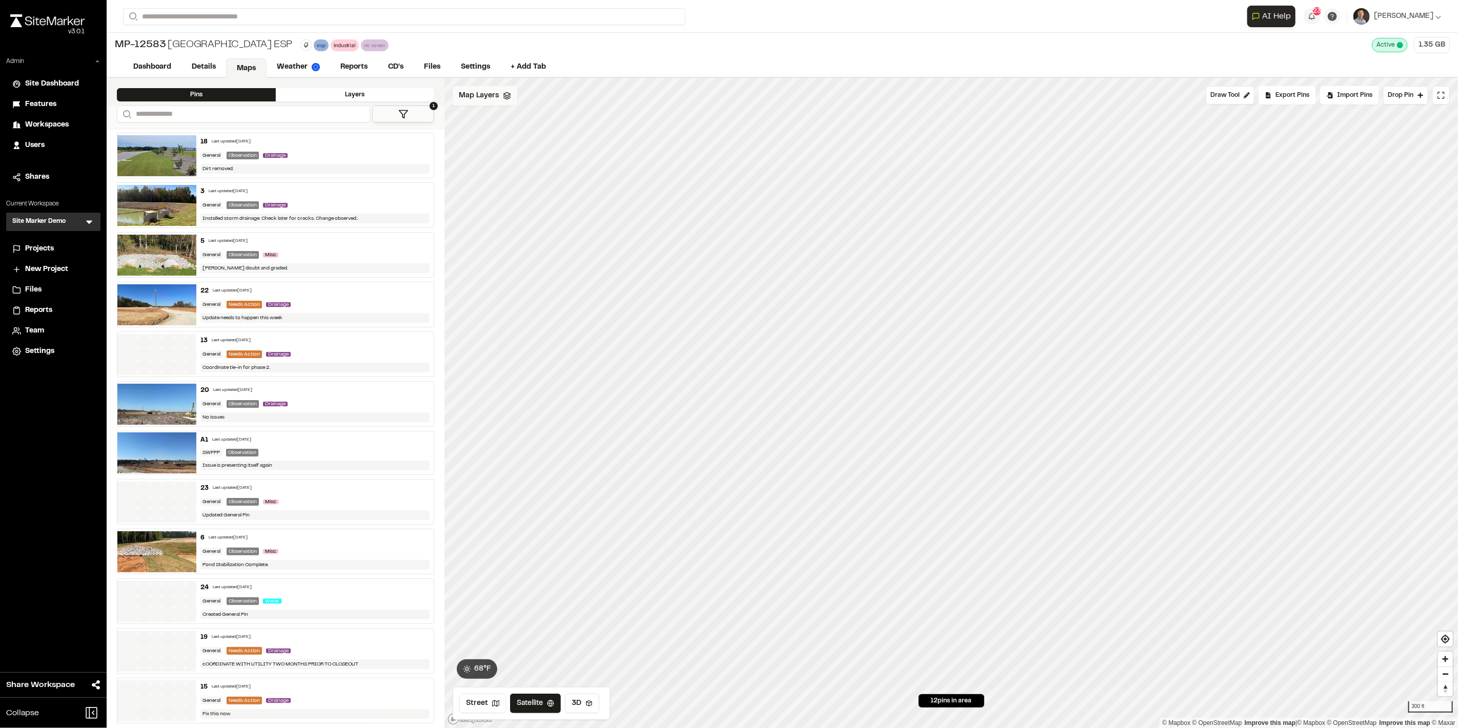
click at [485, 105] on div "Map Layers" at bounding box center [485, 95] width 65 height 19
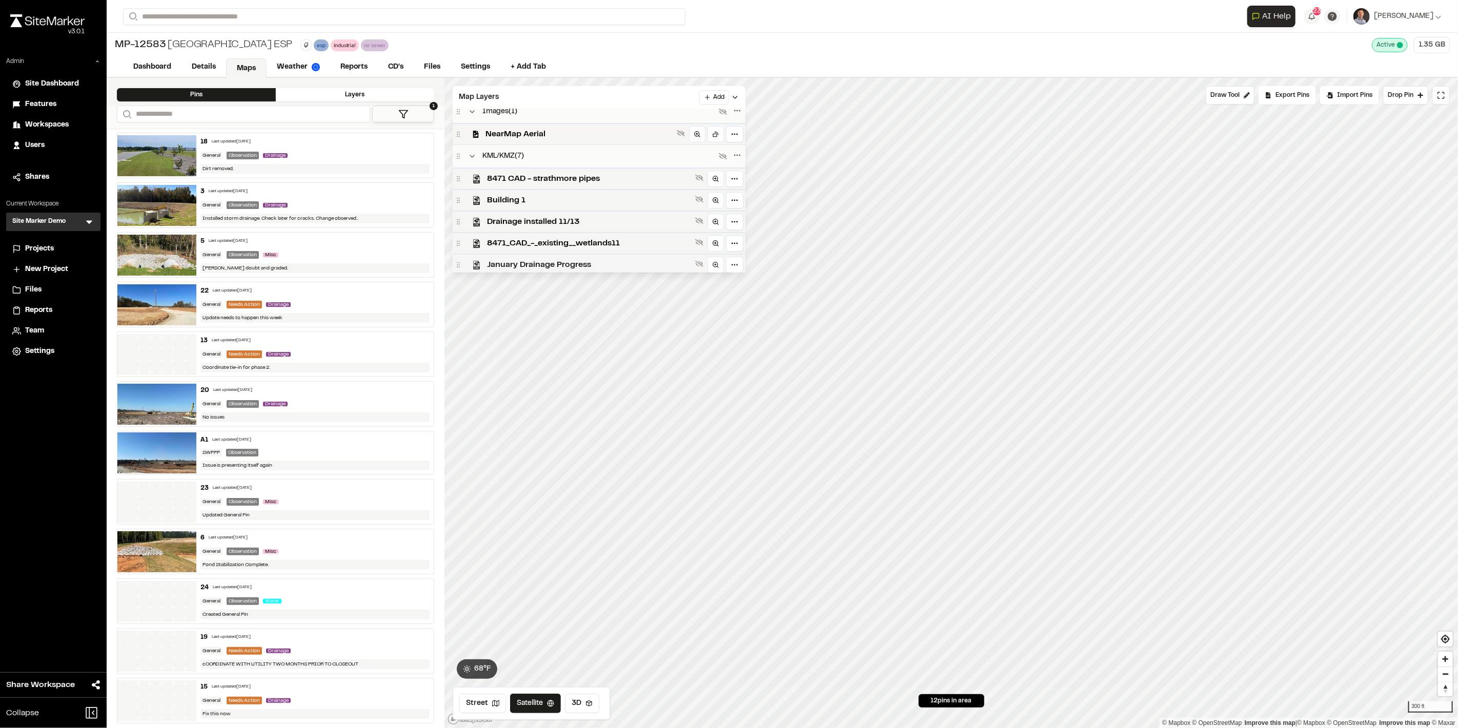
scroll to position [231, 0]
click at [579, 259] on span "8471 - Crossroads Industrial Park ESP KML 3-16-2022" at bounding box center [589, 262] width 204 height 12
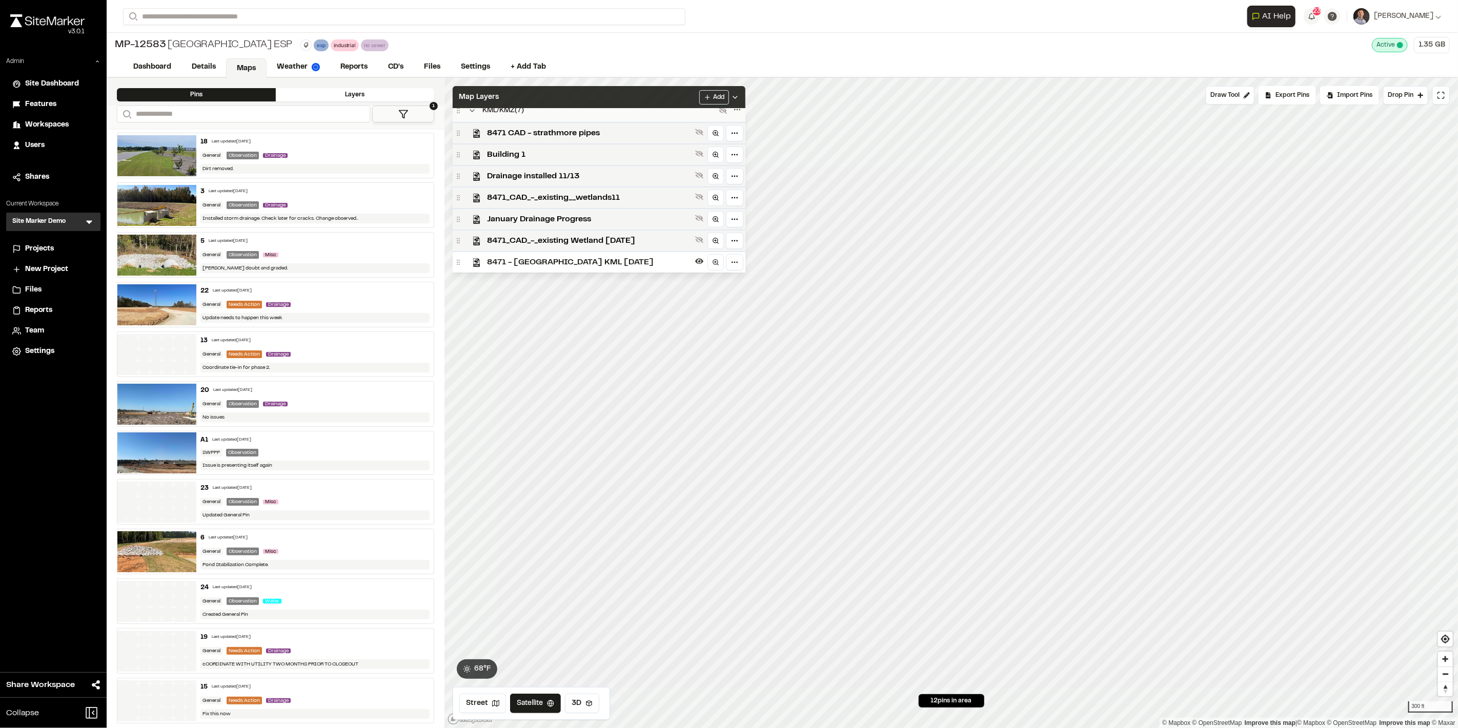
click at [592, 95] on div "Map Layers Add" at bounding box center [599, 97] width 293 height 23
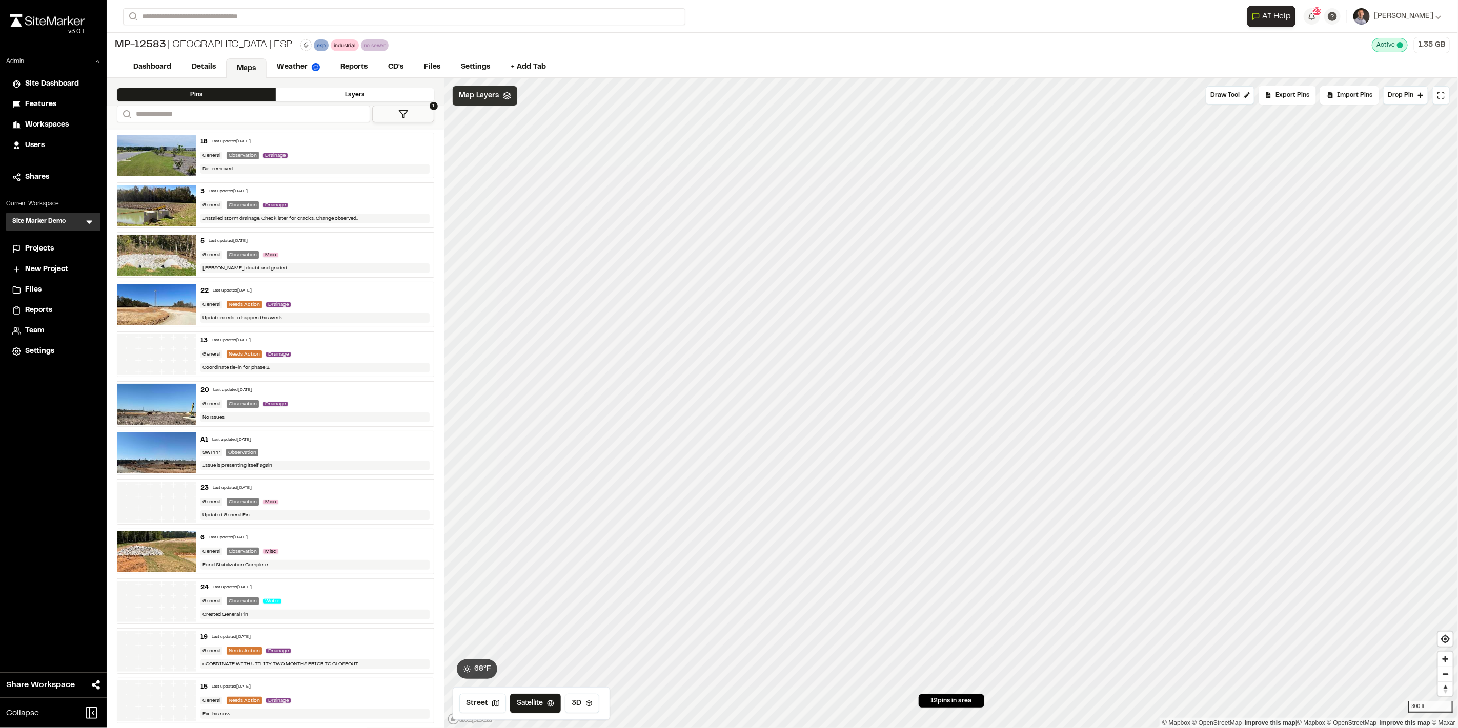
click at [483, 105] on div "Map Layers" at bounding box center [485, 95] width 65 height 19
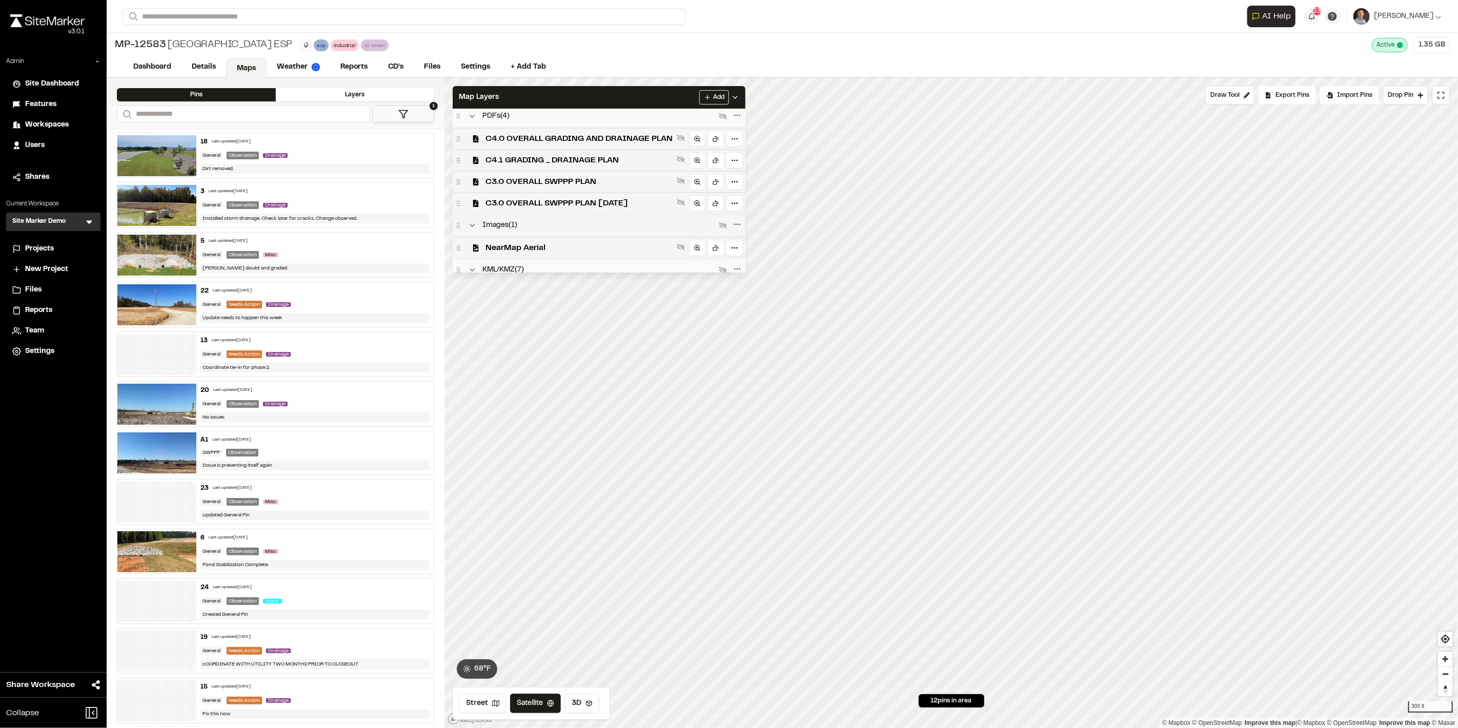
scroll to position [60, 0]
click at [572, 251] on div "NearMap Aerial" at bounding box center [599, 259] width 293 height 22
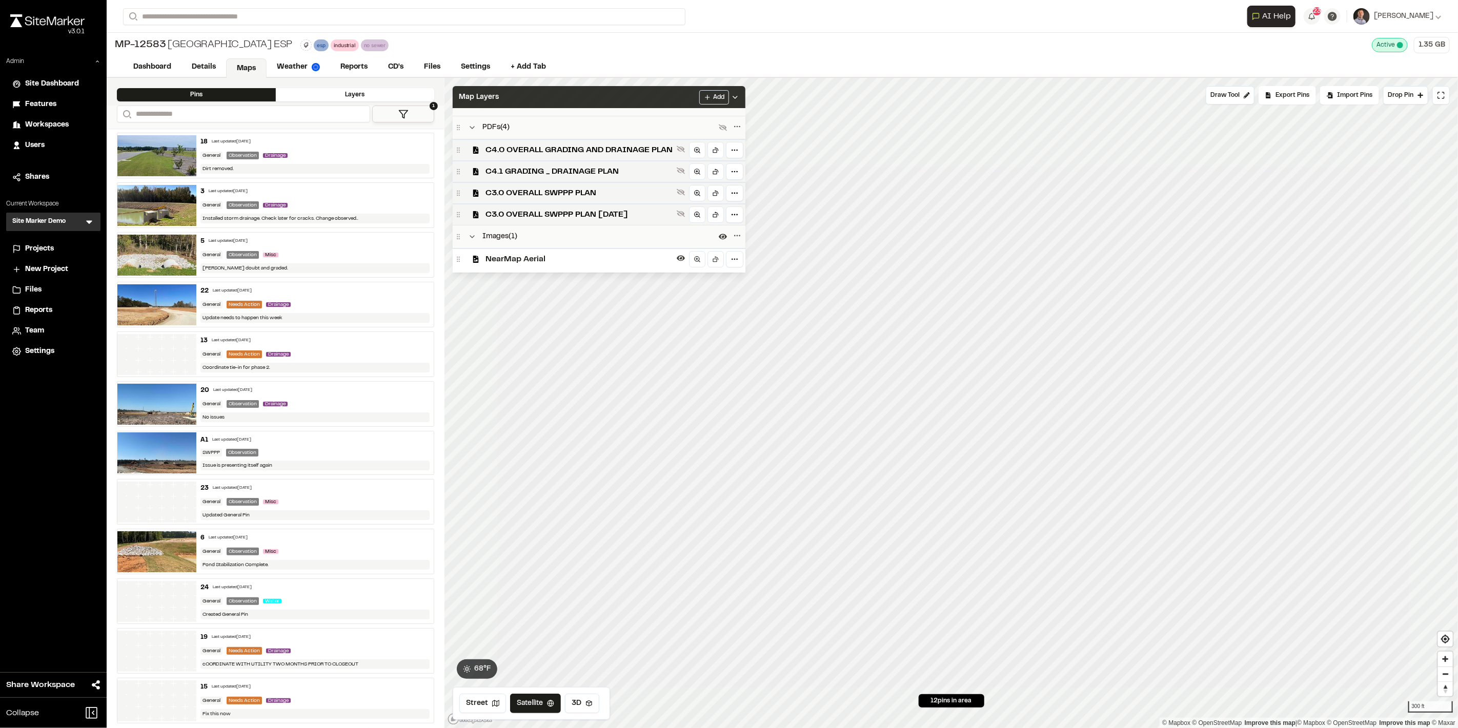
click at [637, 98] on div "Map Layers Add" at bounding box center [599, 97] width 293 height 23
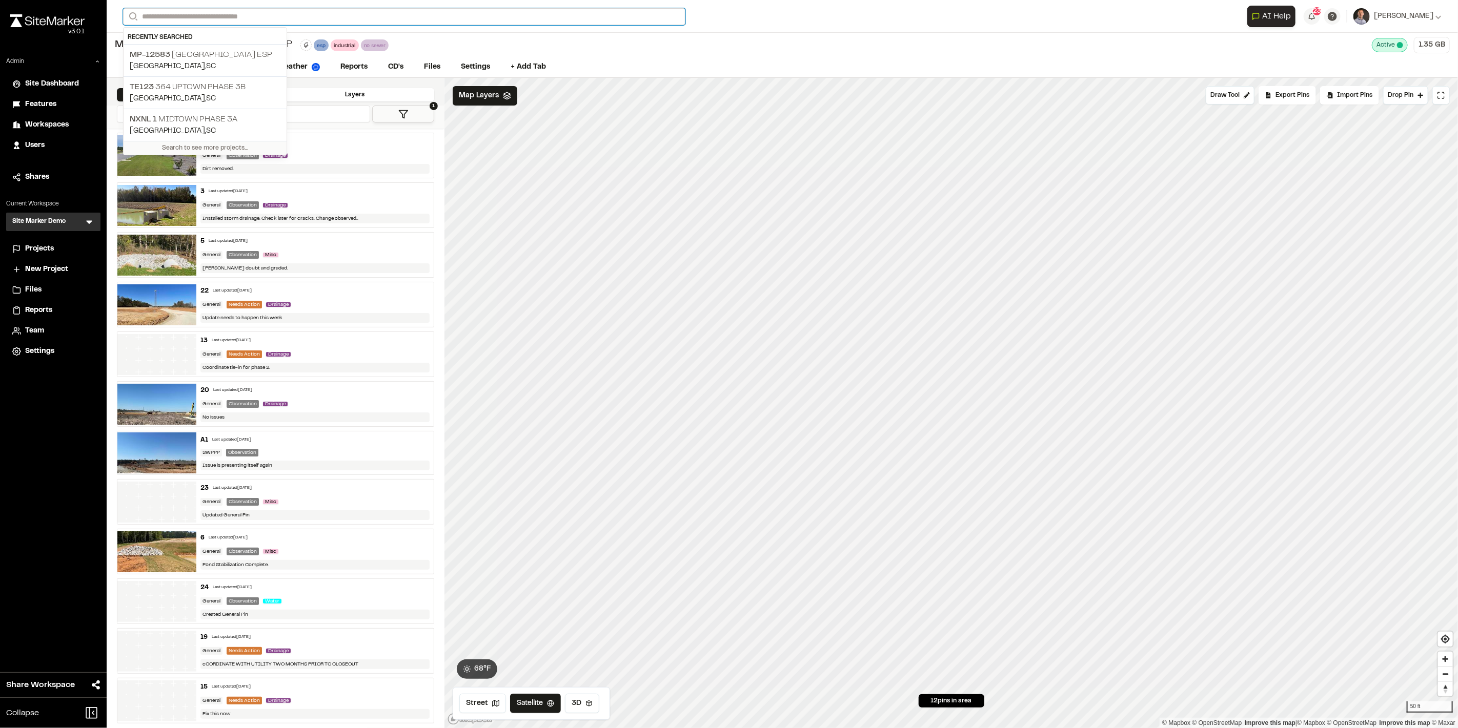
click at [347, 12] on input "Search" at bounding box center [404, 16] width 562 height 17
click at [230, 114] on p "NXNL 1 Midtown Phase 3A" at bounding box center [205, 119] width 151 height 12
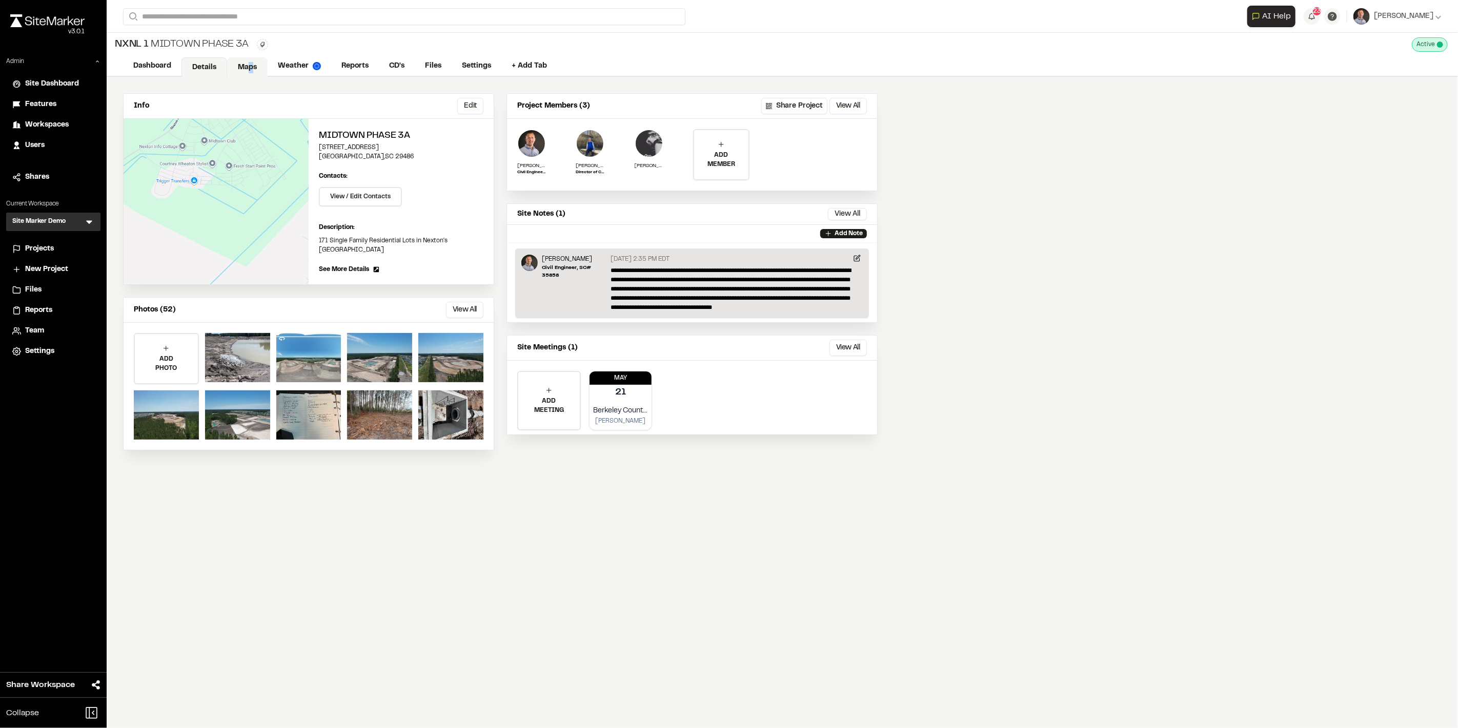
click at [250, 69] on link "Maps" at bounding box center [247, 66] width 40 height 19
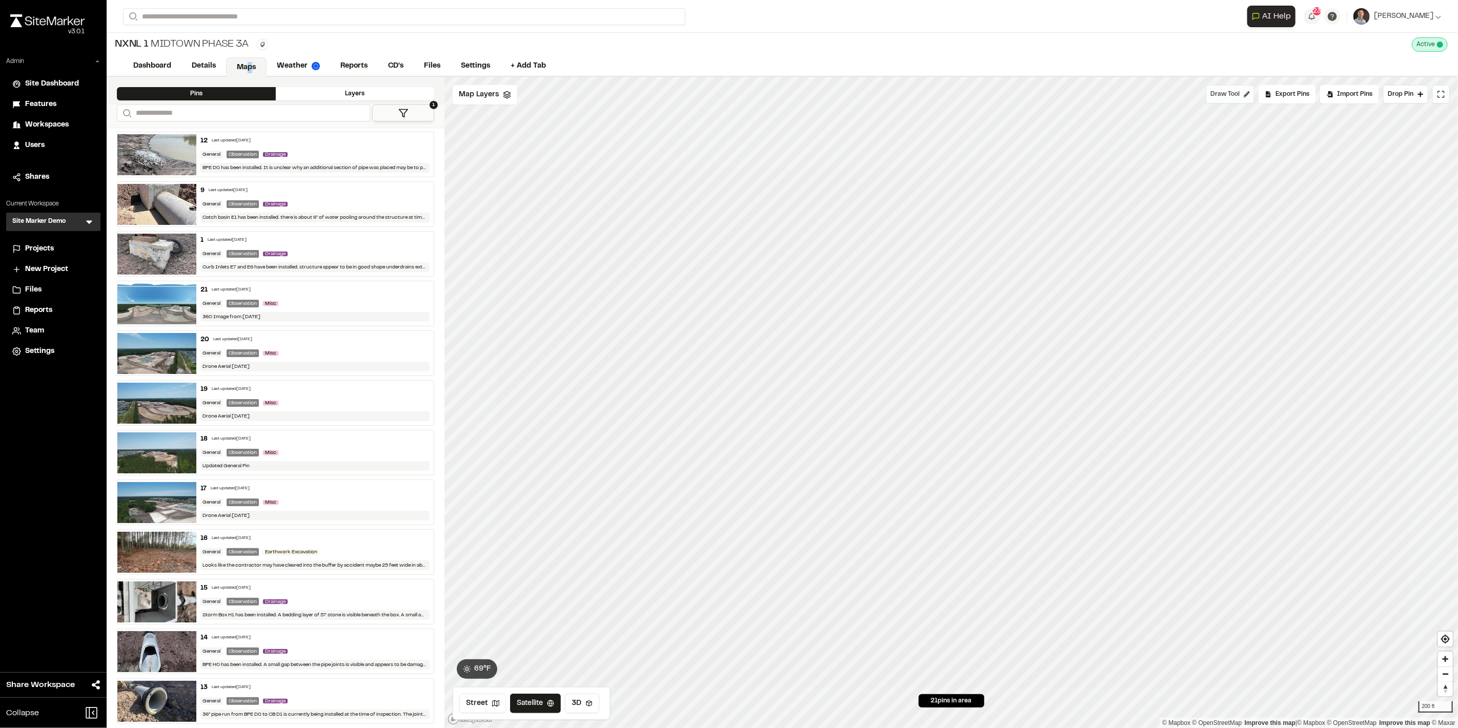
click at [1237, 92] on span "Draw Tool" at bounding box center [1224, 94] width 29 height 9
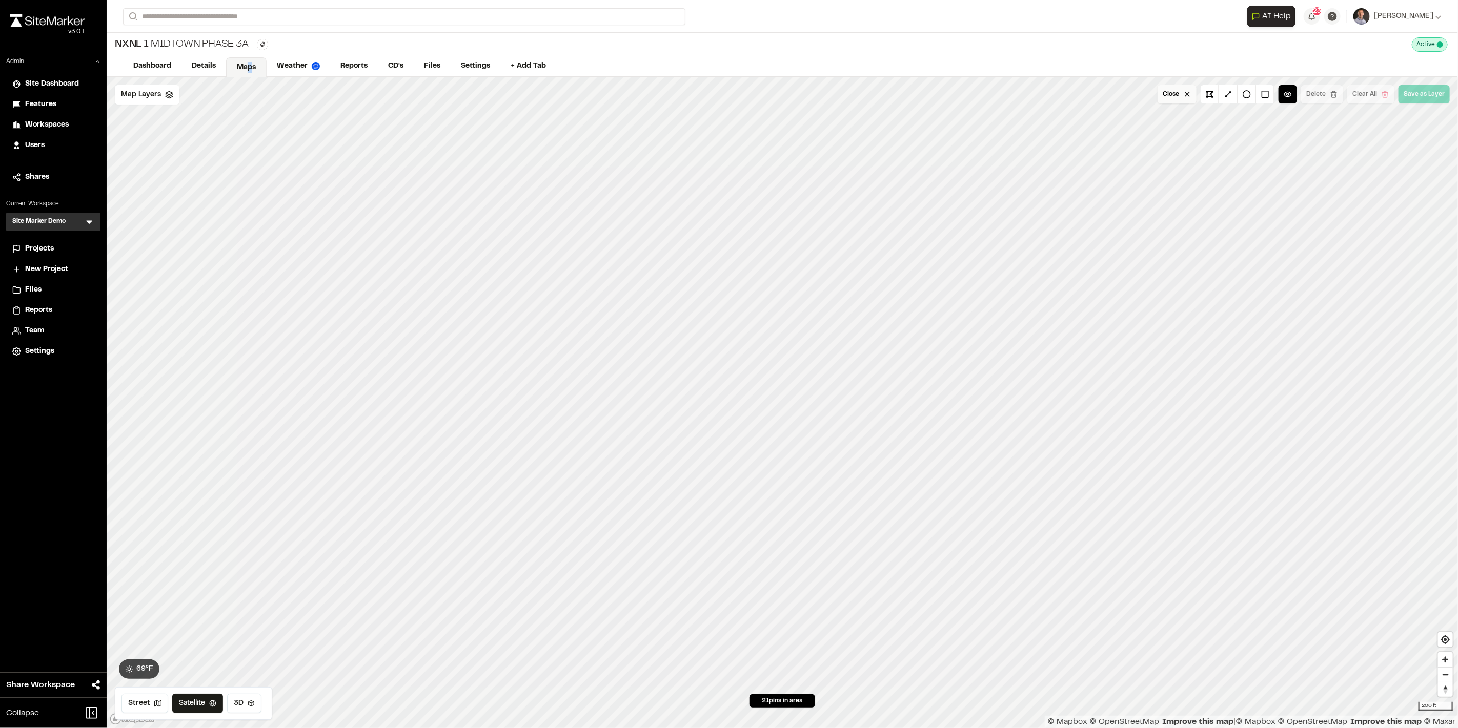
click at [1172, 98] on button "Close" at bounding box center [1177, 94] width 39 height 18
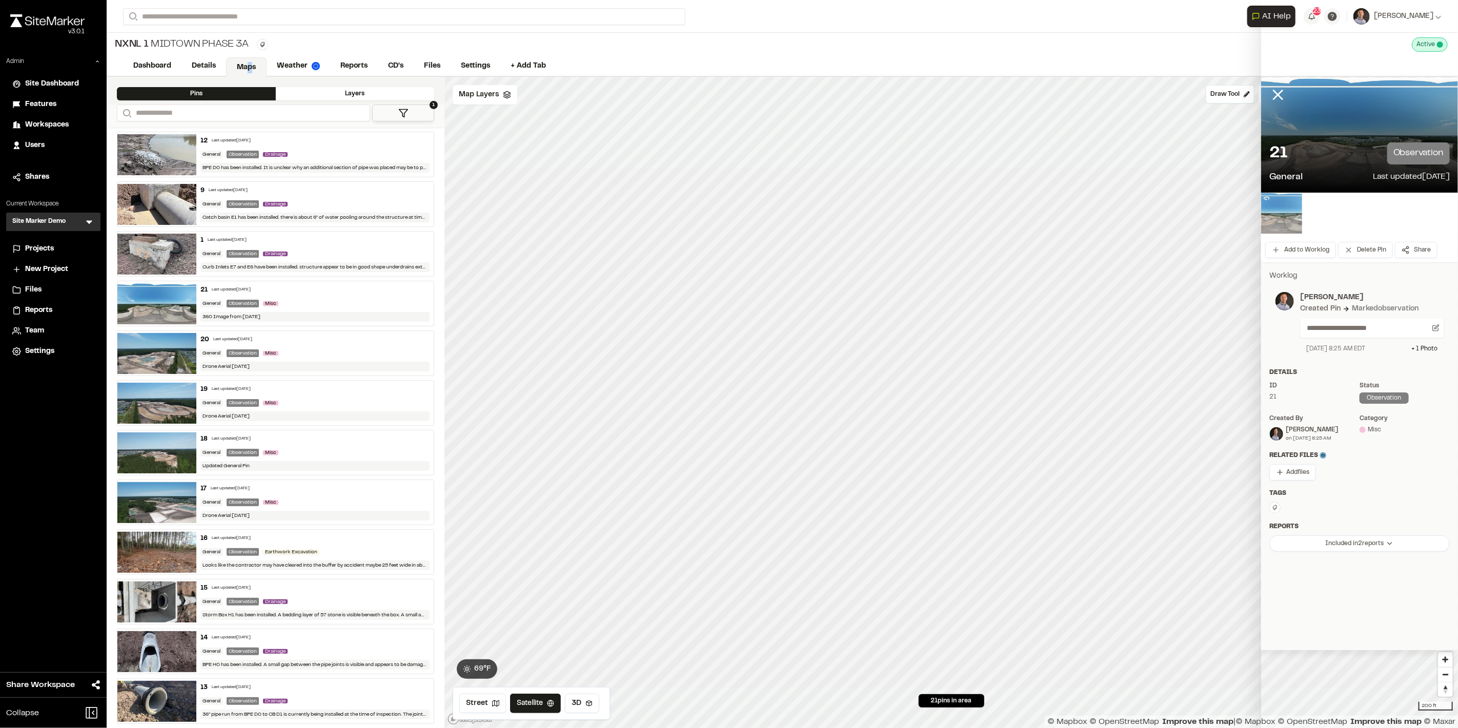
click at [1274, 221] on img at bounding box center [1281, 213] width 41 height 41
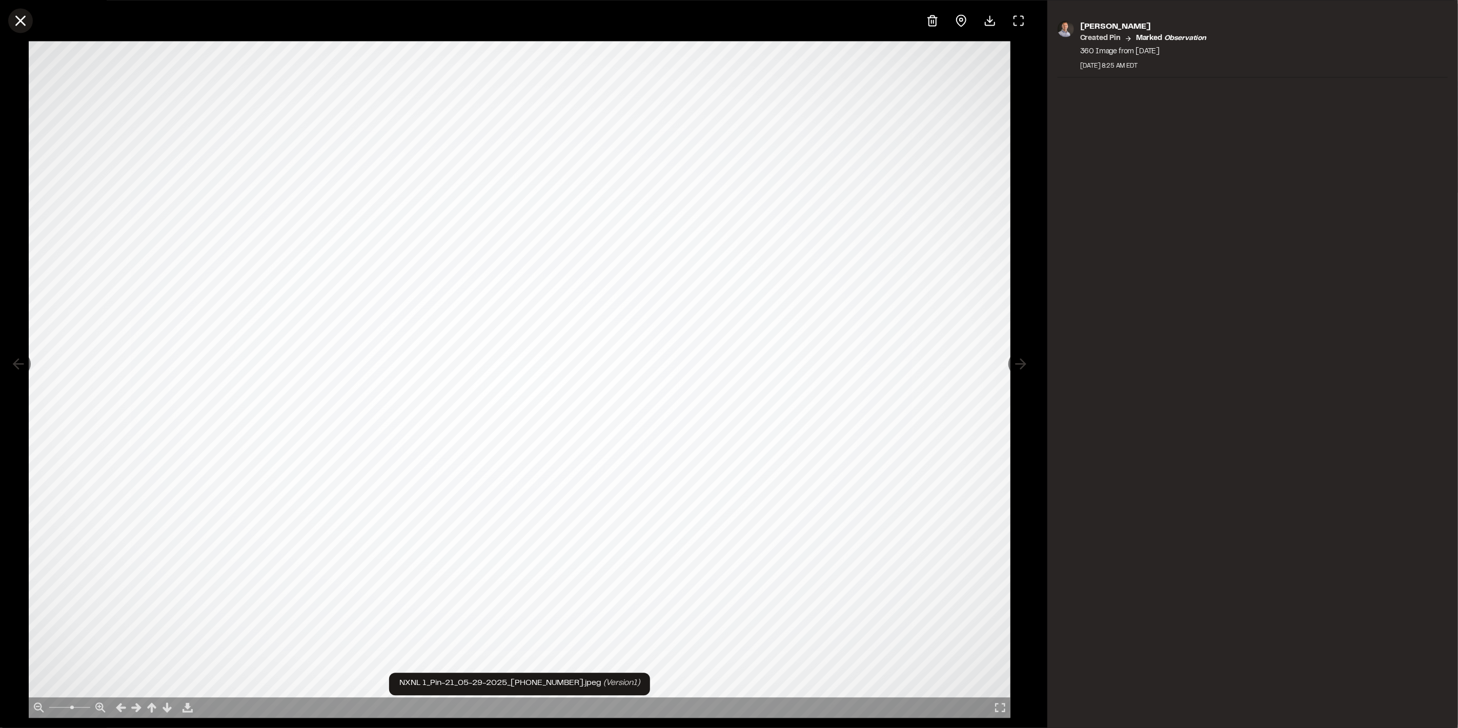
click at [21, 21] on icon at bounding box center [20, 20] width 17 height 17
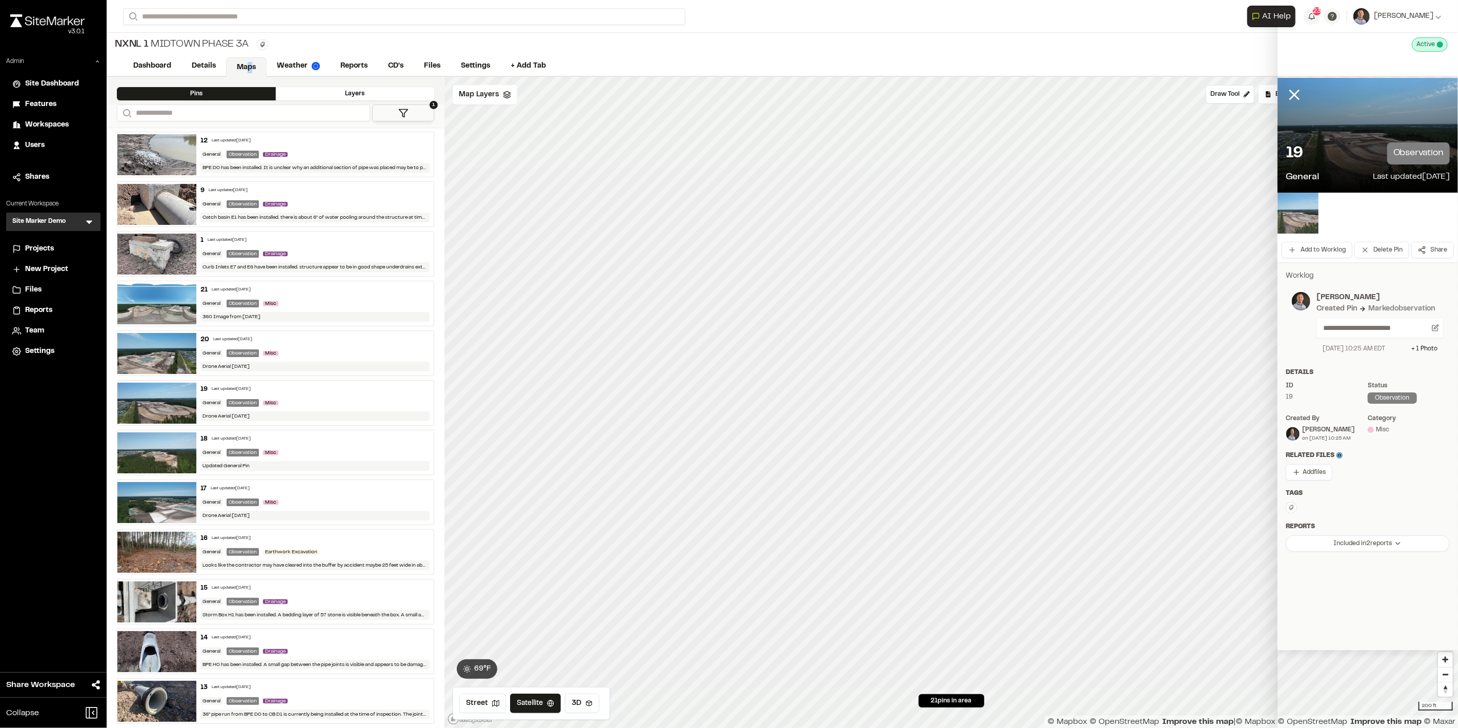
click at [1294, 222] on img at bounding box center [1298, 213] width 41 height 41
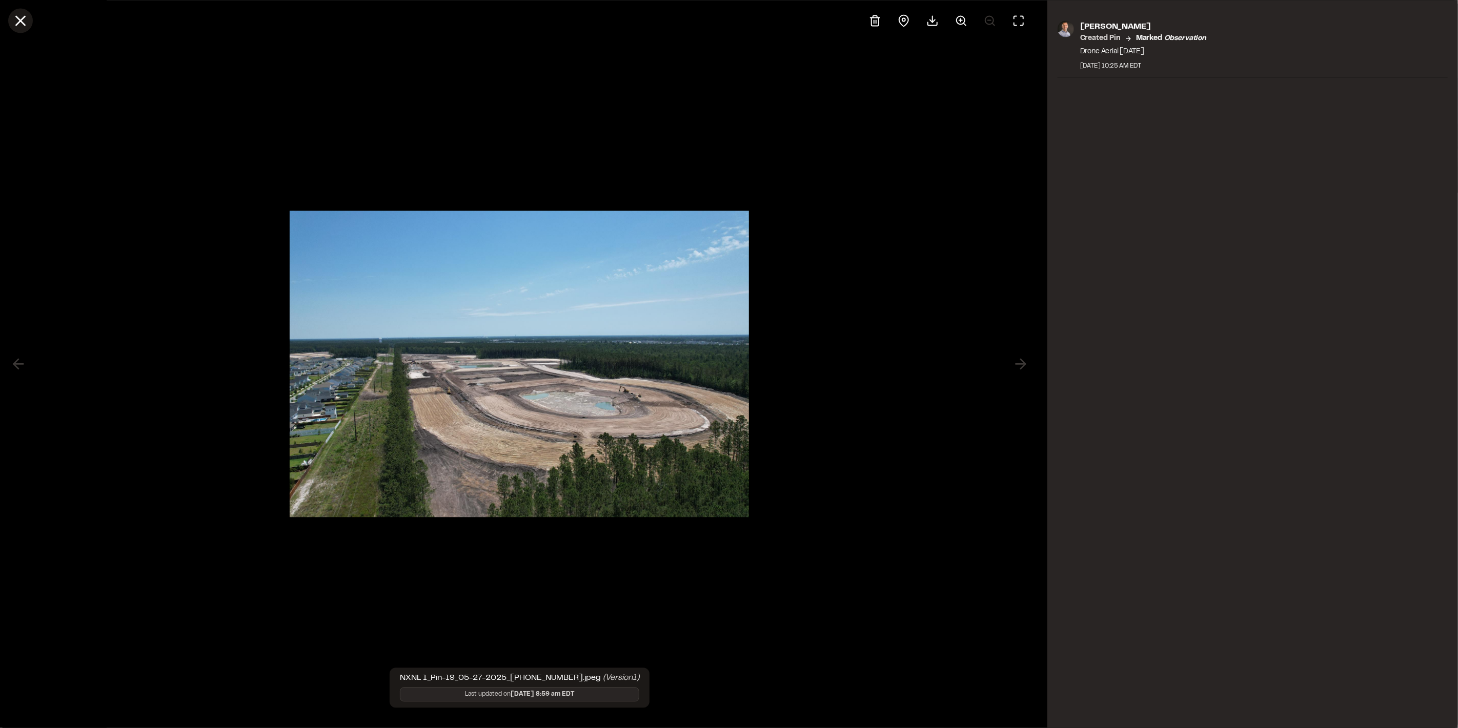
click at [29, 21] on icon at bounding box center [20, 20] width 17 height 17
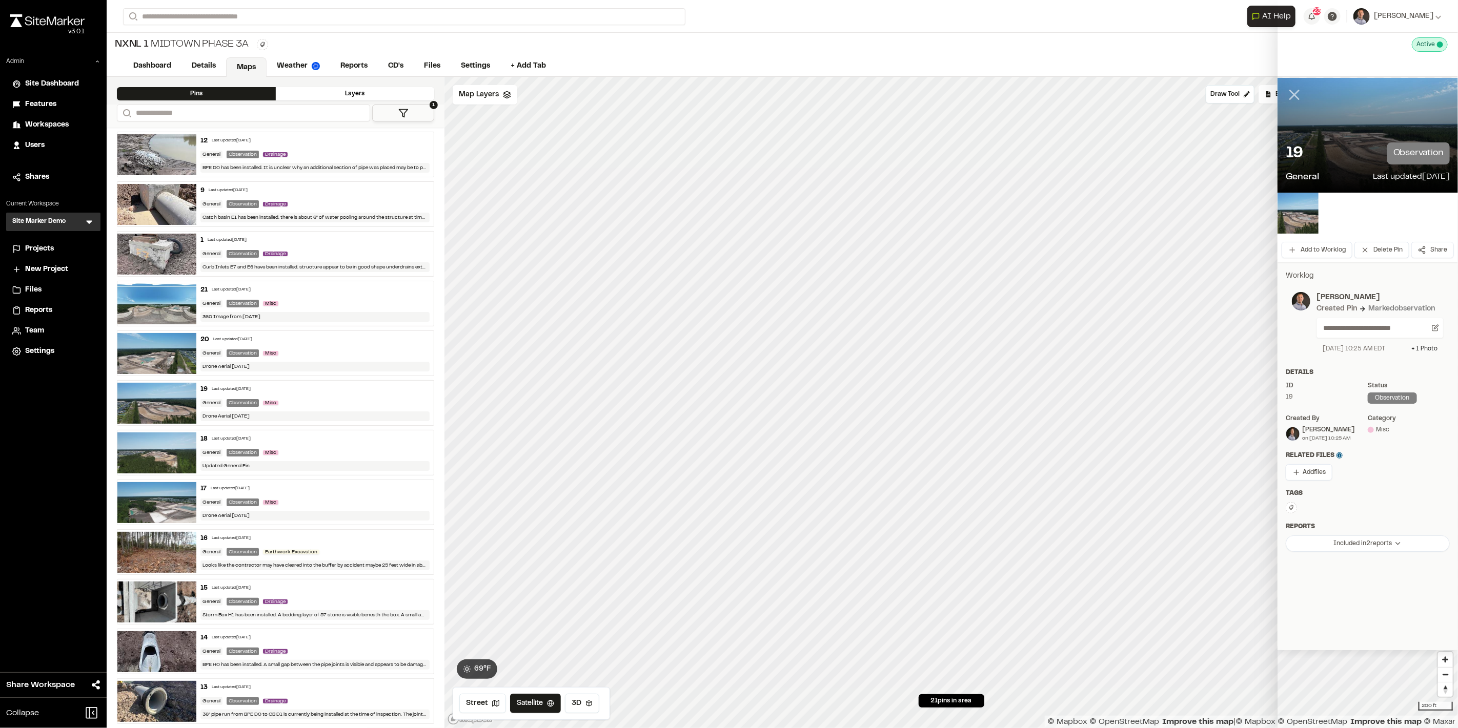
click at [1293, 100] on icon at bounding box center [1294, 94] width 17 height 17
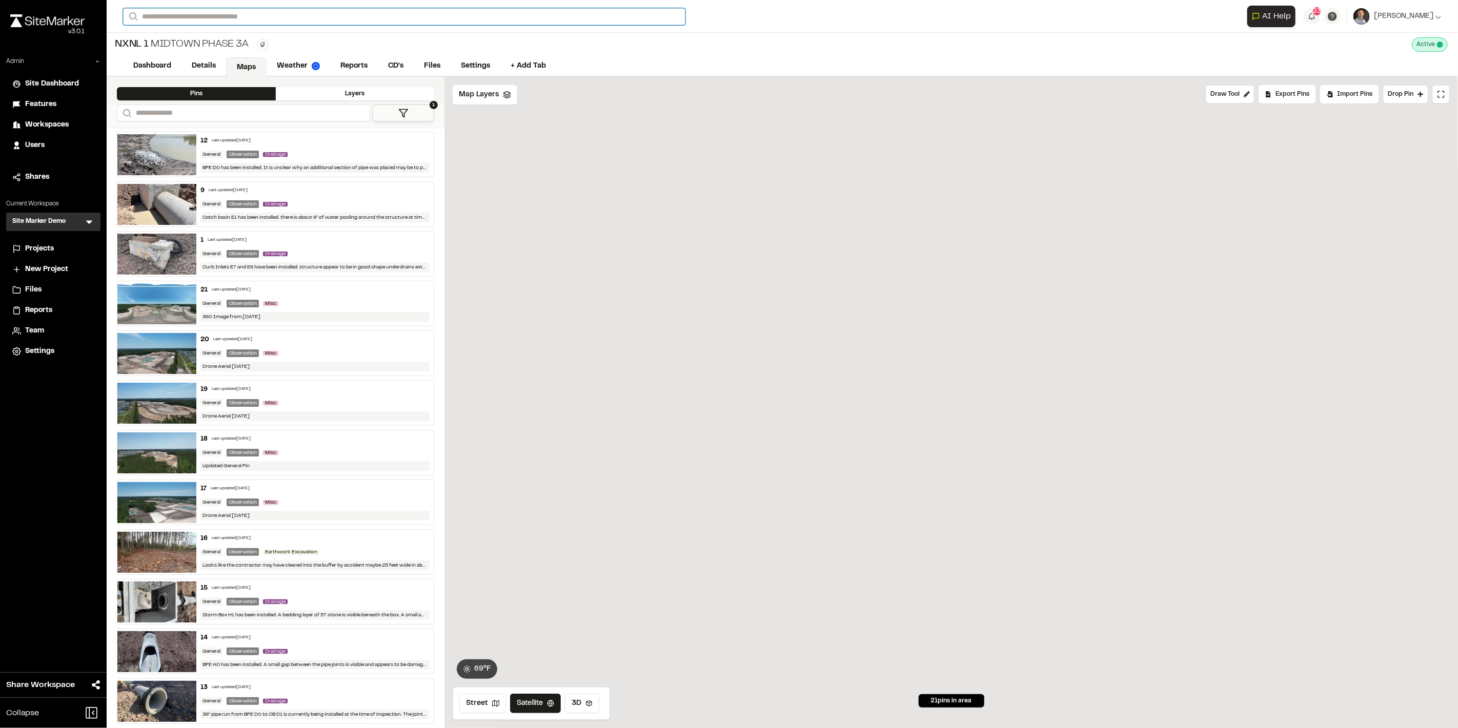
click at [286, 13] on input "Search" at bounding box center [404, 16] width 562 height 17
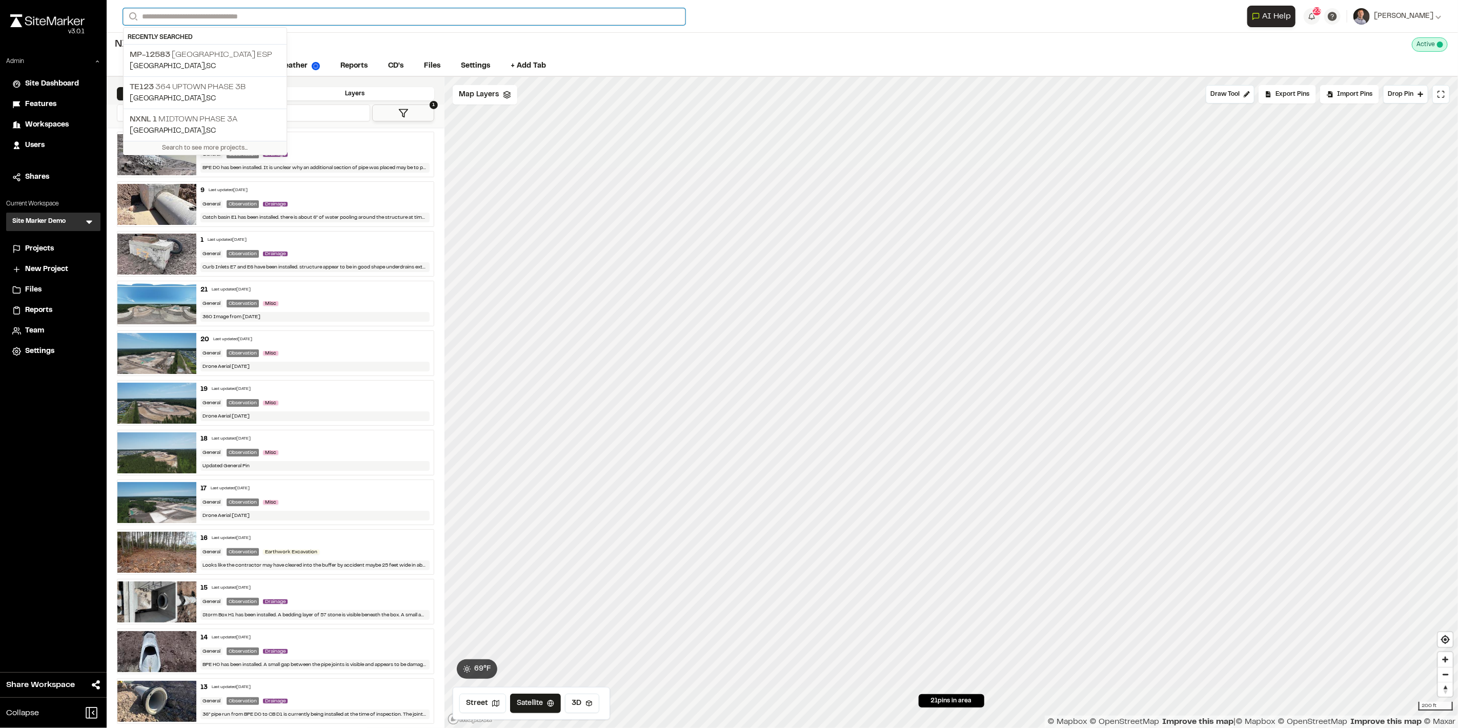
click at [215, 15] on input "Search" at bounding box center [404, 16] width 562 height 17
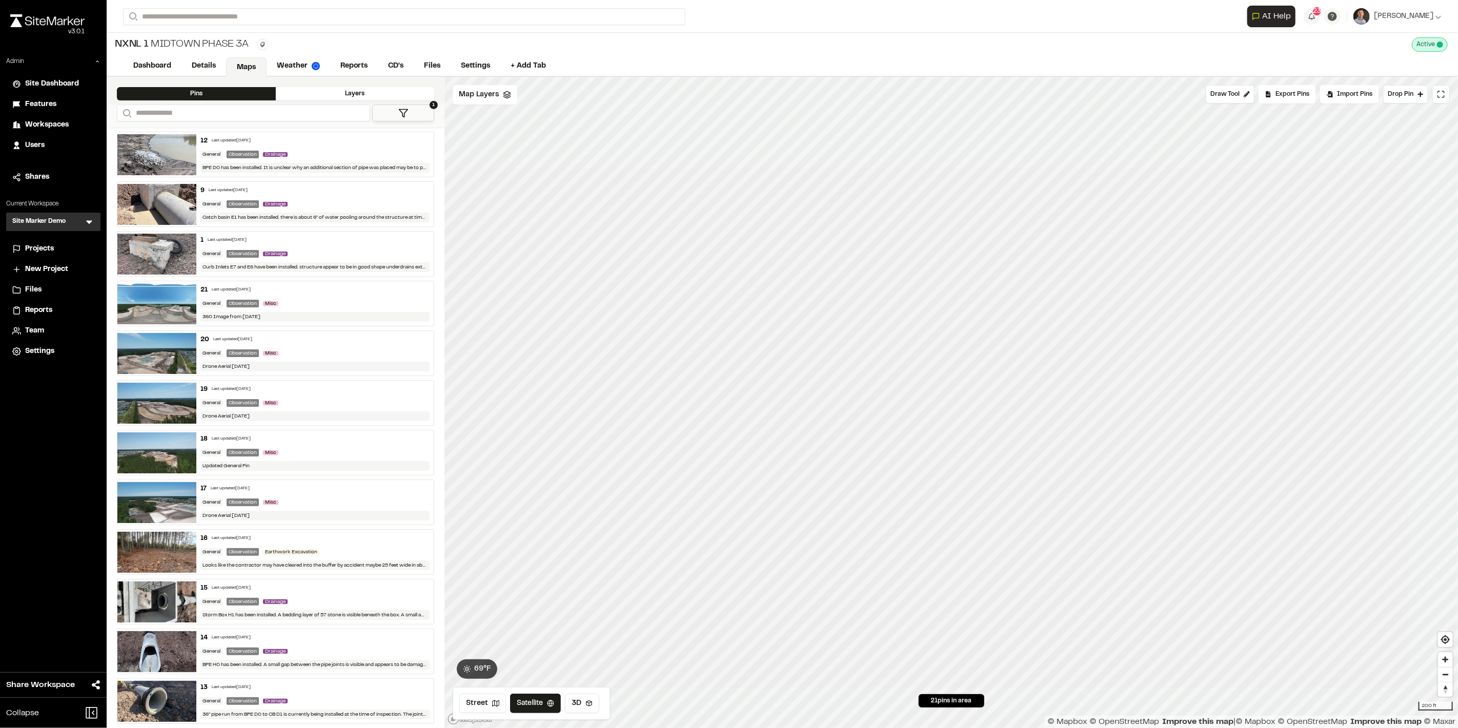
click at [266, 53] on p "MP-12583 Crossroads Industrial Park ESP" at bounding box center [205, 55] width 151 height 12
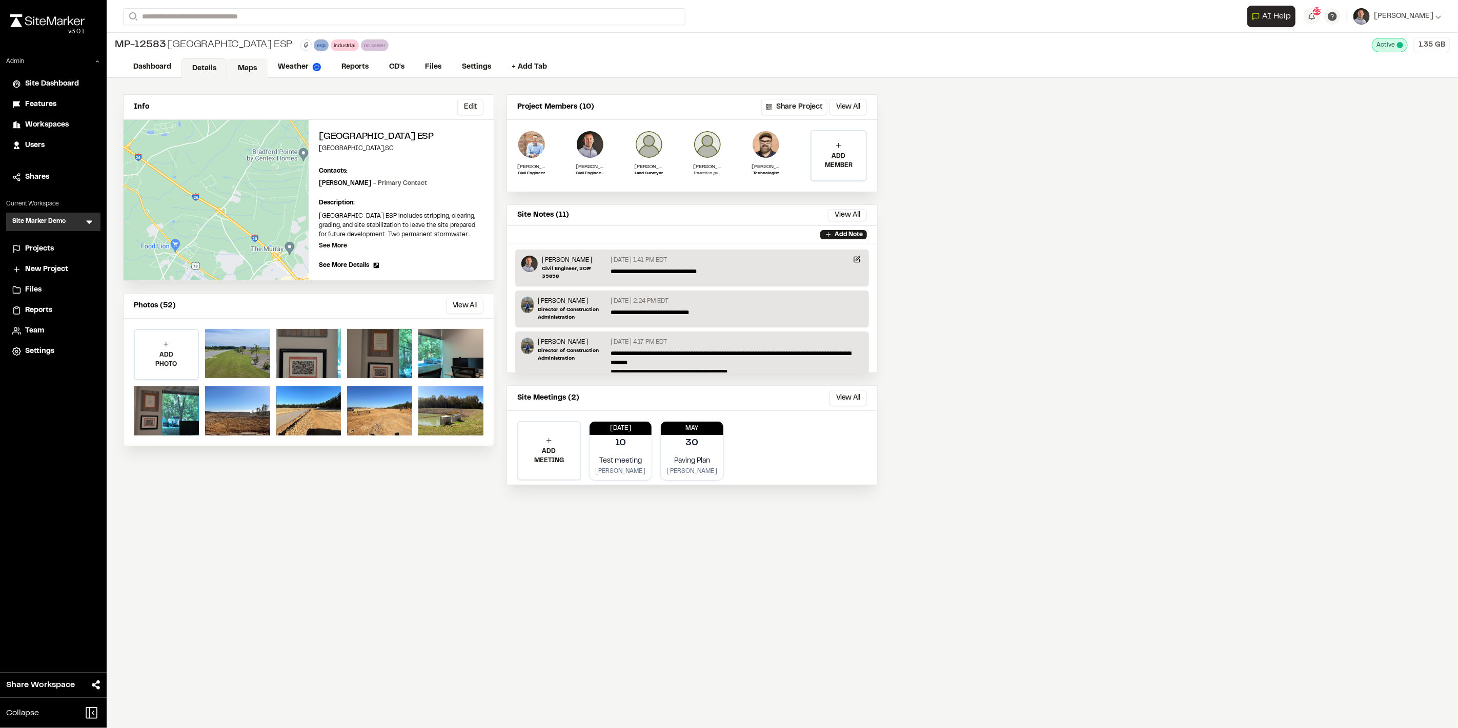
click at [253, 69] on link "Maps" at bounding box center [247, 67] width 40 height 19
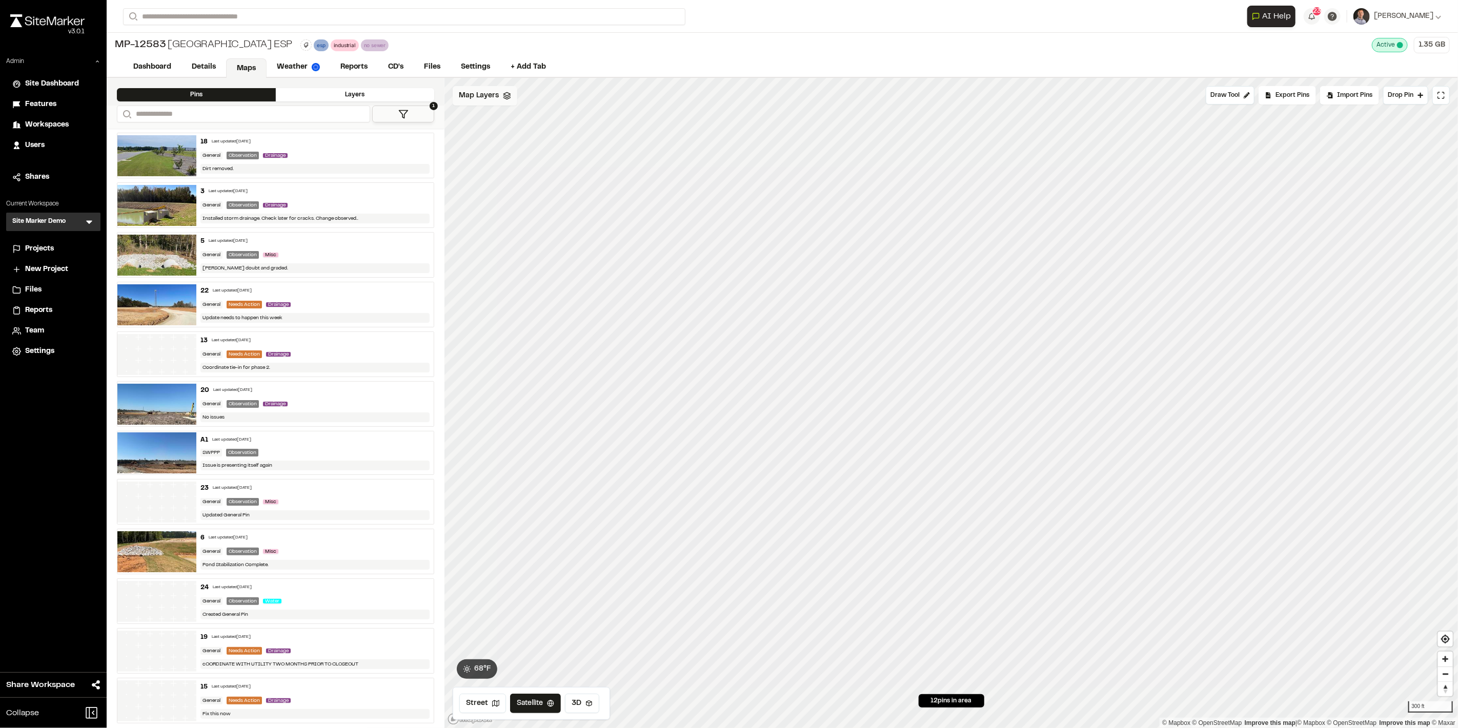
click at [464, 95] on span "Map Layers" at bounding box center [479, 95] width 40 height 11
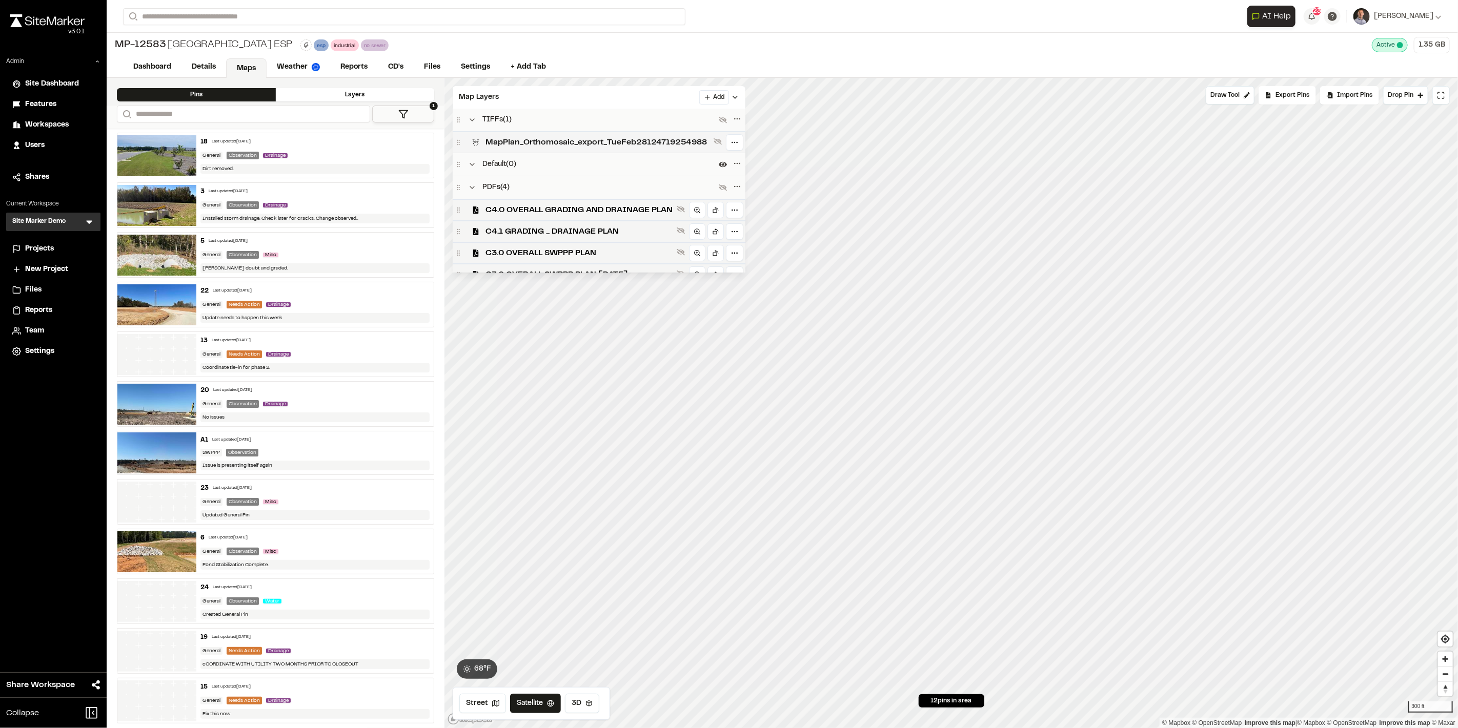
click at [679, 143] on span "MapPlan_Orthomosaic_export_TueFeb28124719254988" at bounding box center [597, 142] width 224 height 12
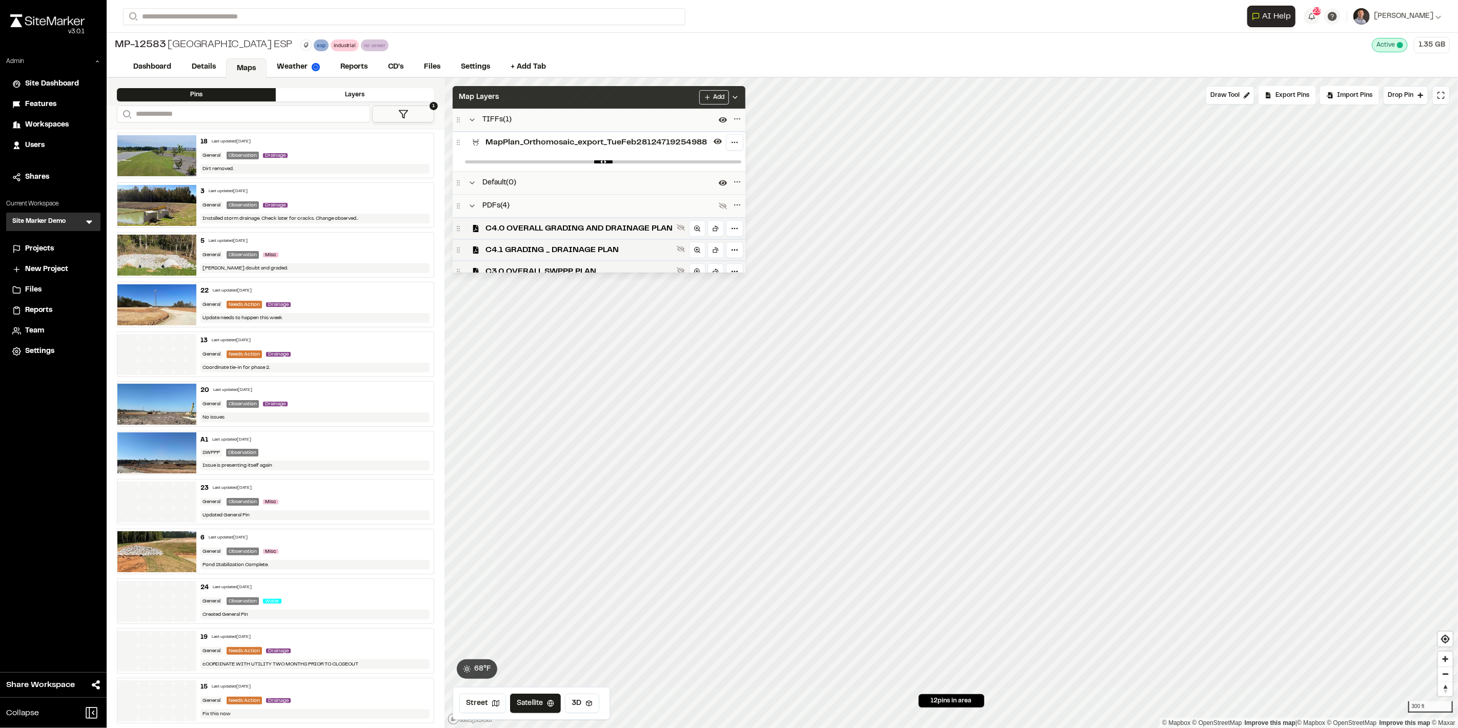
click at [667, 105] on div "Map Layers Add" at bounding box center [599, 97] width 293 height 23
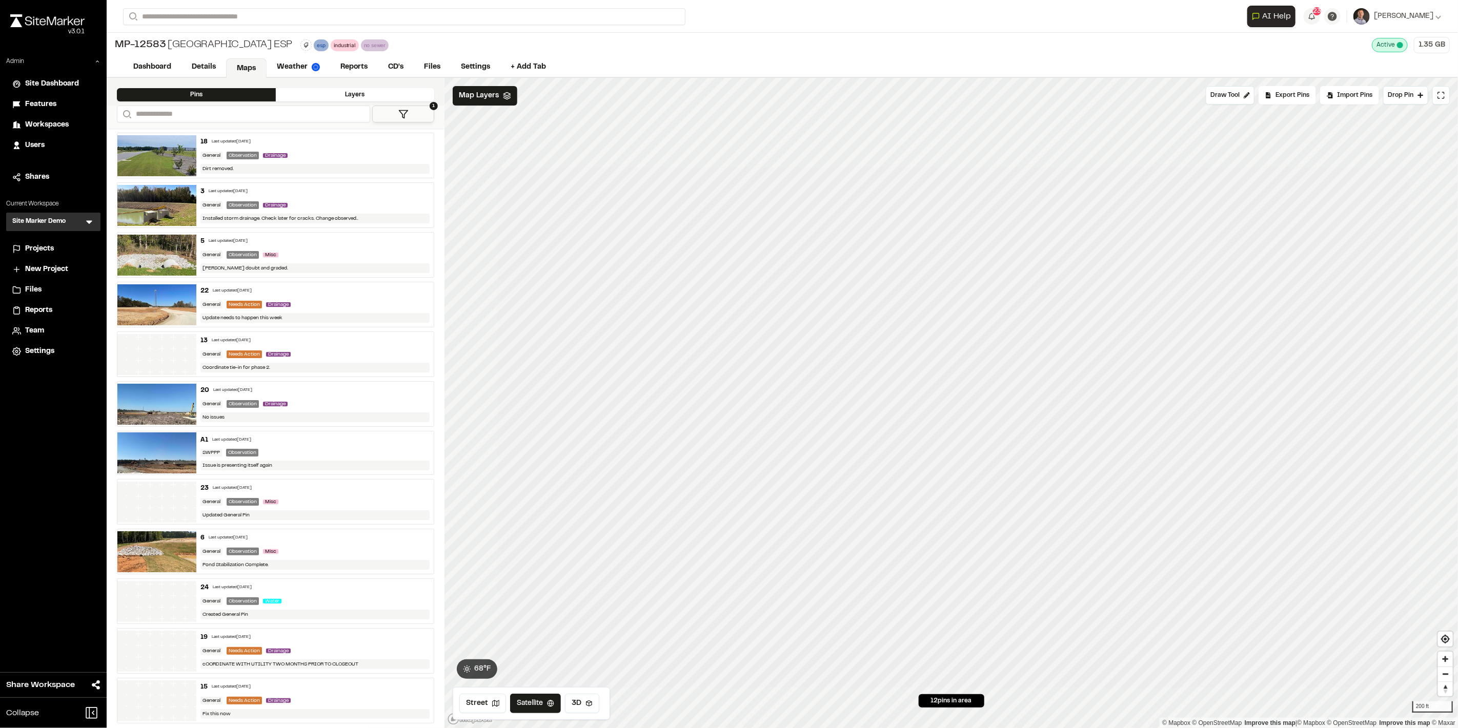
click at [402, 111] on icon at bounding box center [403, 114] width 10 height 10
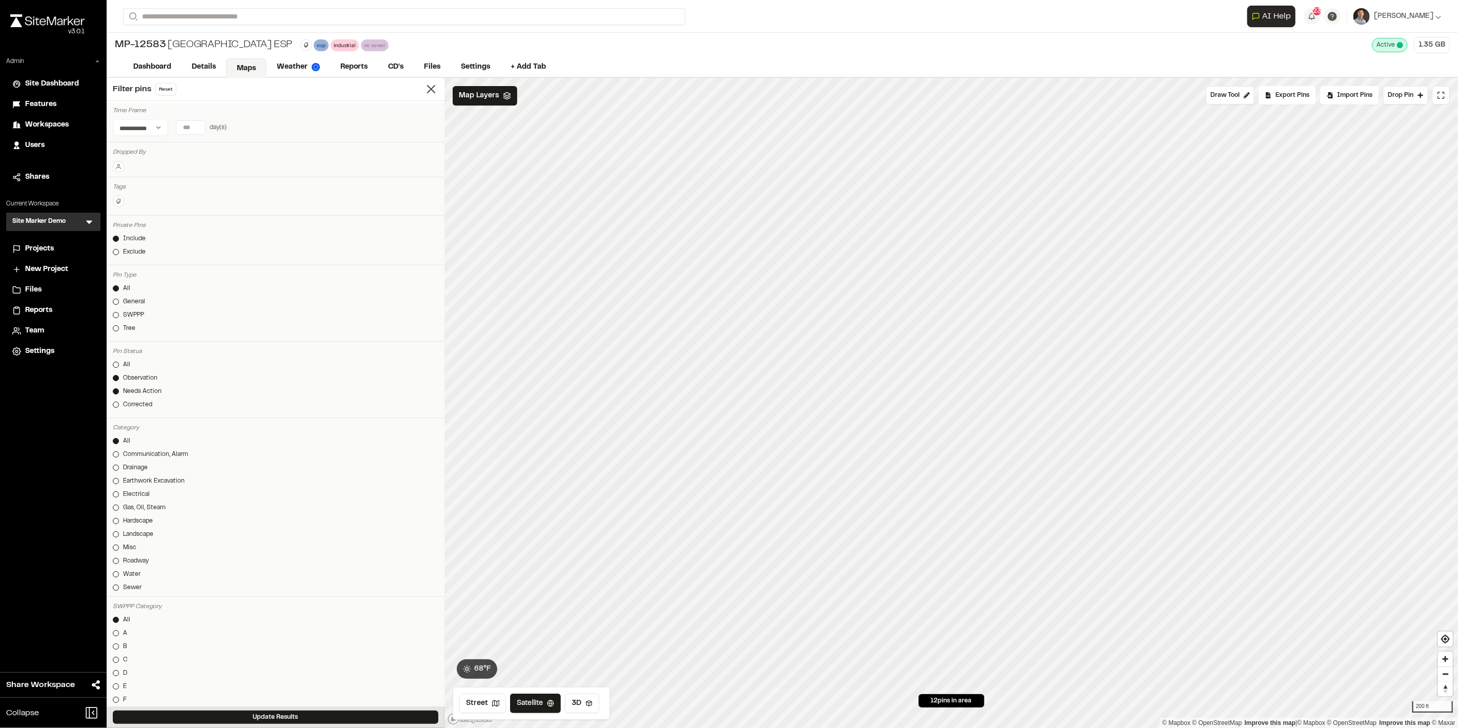
click at [144, 377] on div "Observation" at bounding box center [140, 378] width 34 height 9
click at [297, 721] on button "Update Results" at bounding box center [276, 717] width 326 height 13
click at [428, 91] on line at bounding box center [431, 89] width 7 height 7
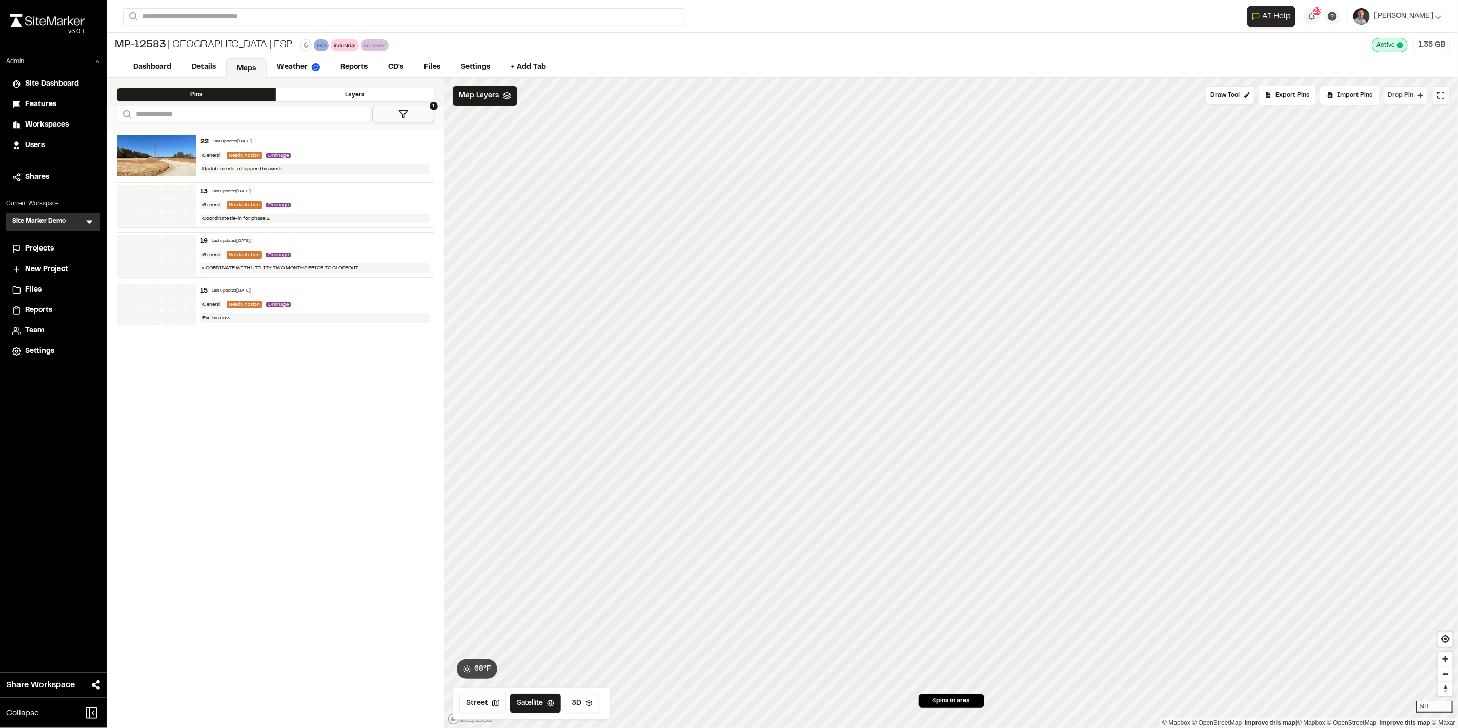
click at [1406, 94] on span "Drop Pin" at bounding box center [1401, 95] width 26 height 9
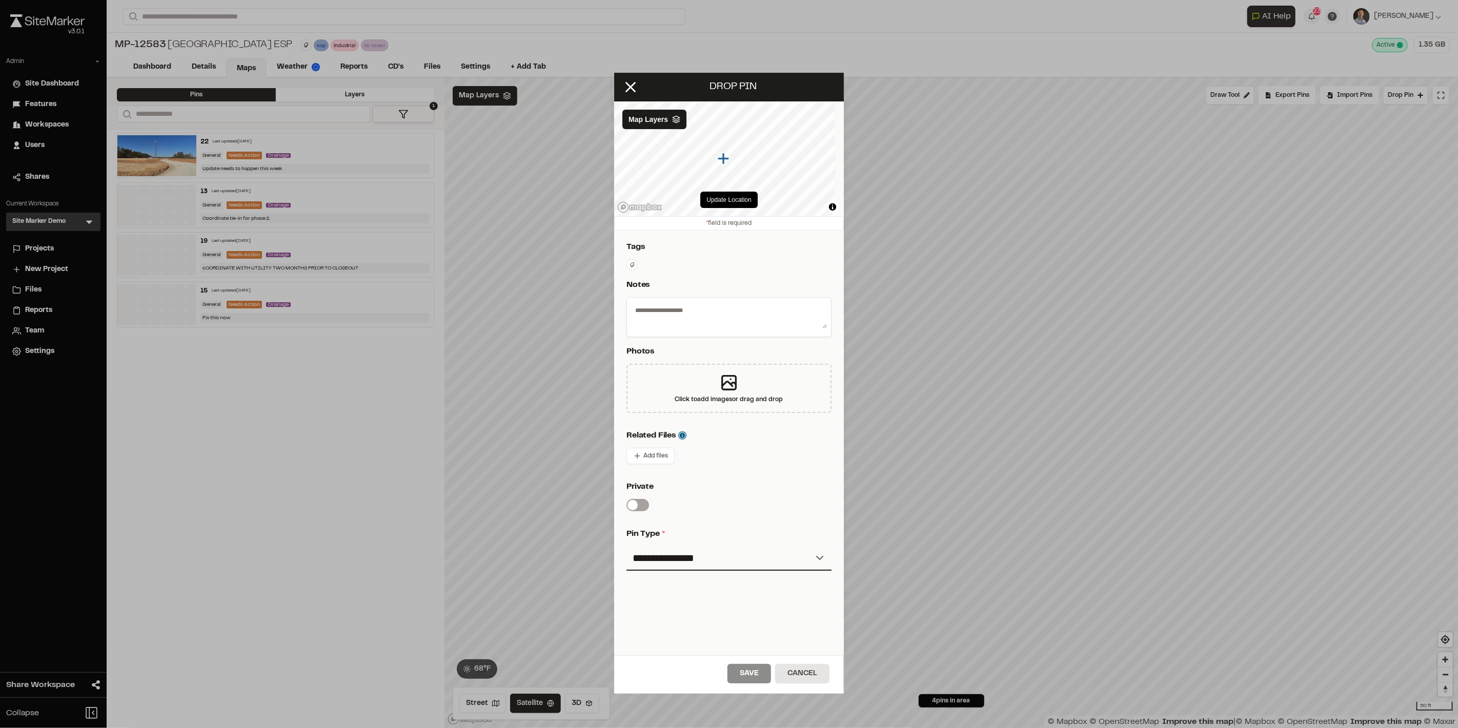
click at [715, 314] on textarea at bounding box center [729, 315] width 196 height 27
click at [631, 87] on line at bounding box center [630, 87] width 9 height 9
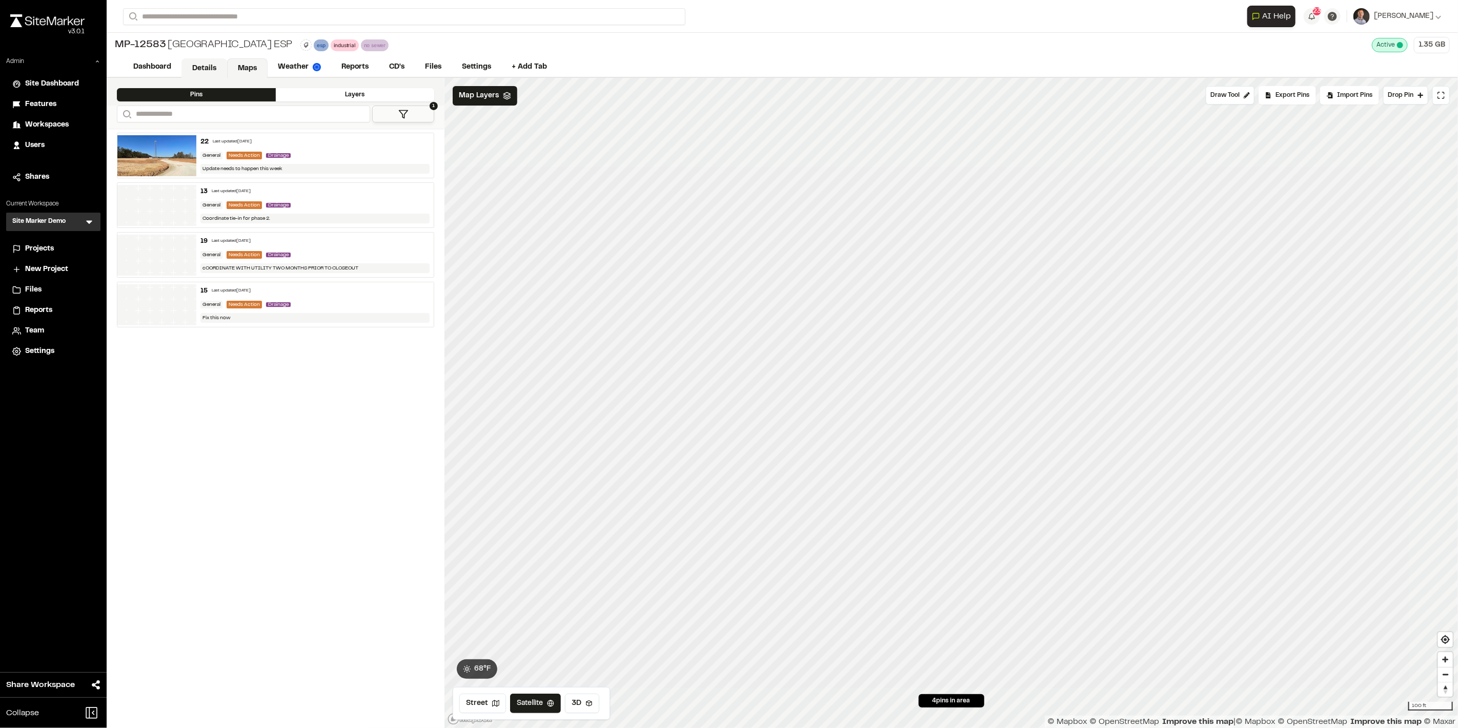
click at [212, 67] on link "Details" at bounding box center [204, 67] width 46 height 19
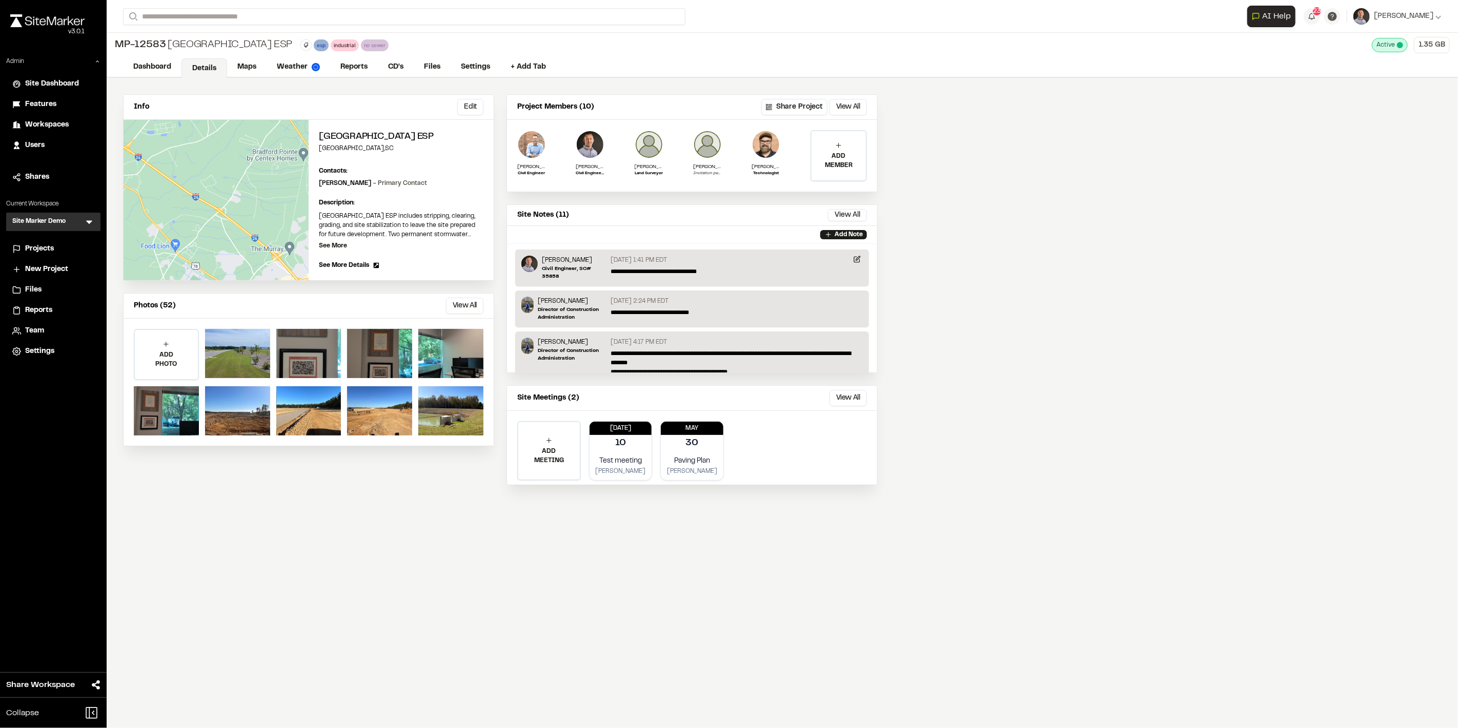
drag, startPoint x: 455, startPoint y: 304, endPoint x: 443, endPoint y: 303, distance: 11.8
click at [455, 304] on button "View All" at bounding box center [464, 306] width 37 height 16
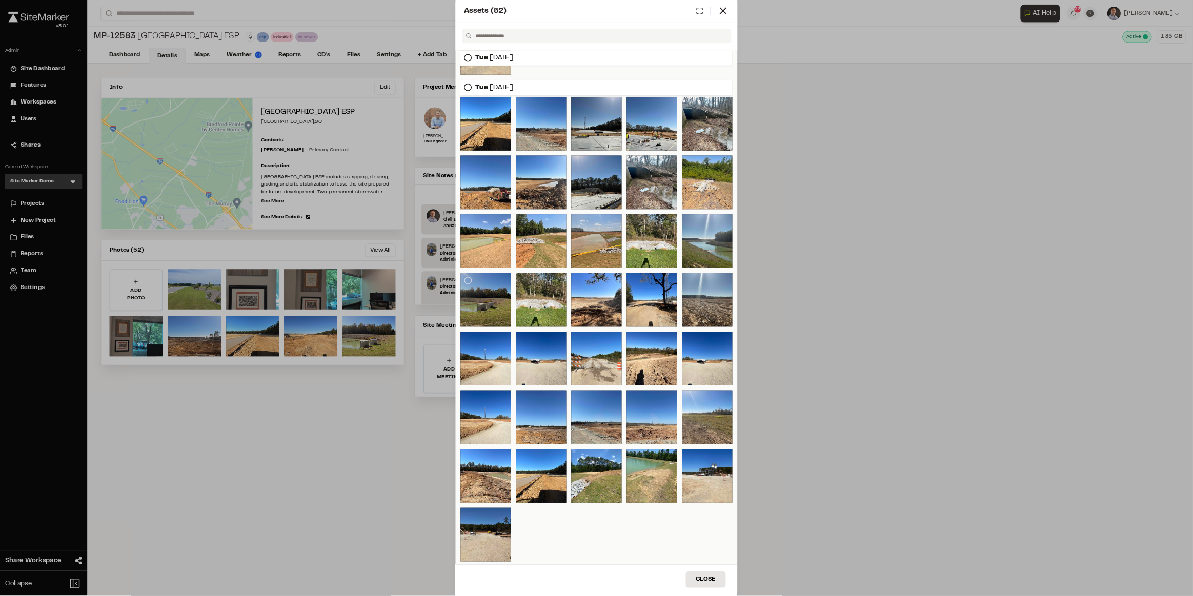
scroll to position [388, 0]
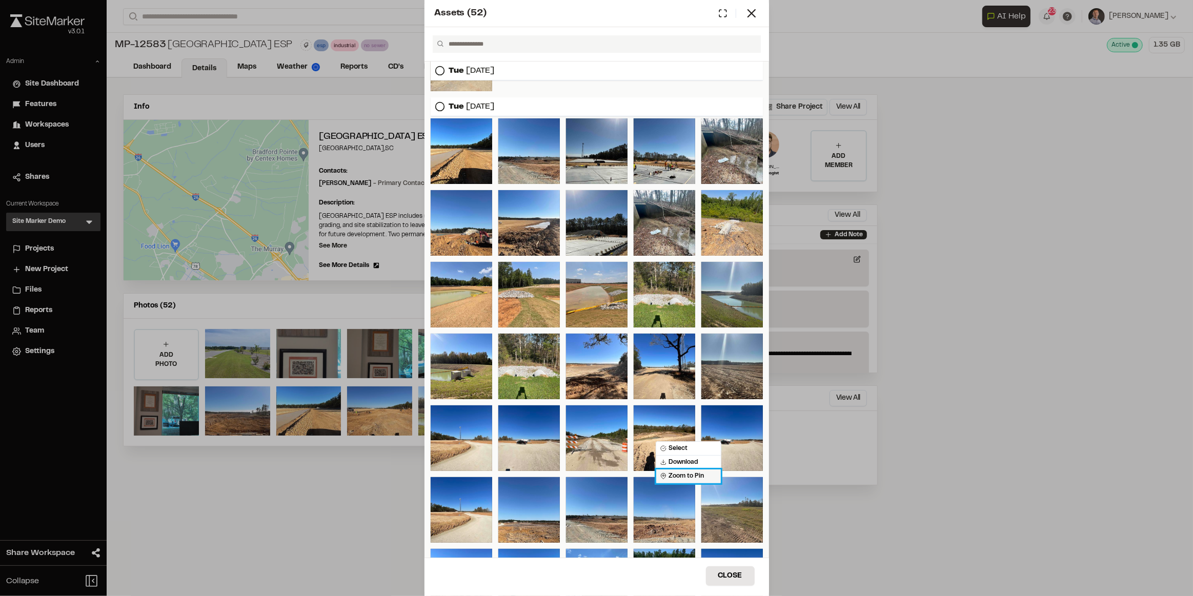
click at [687, 477] on span "Zoom to Pin" at bounding box center [682, 476] width 44 height 9
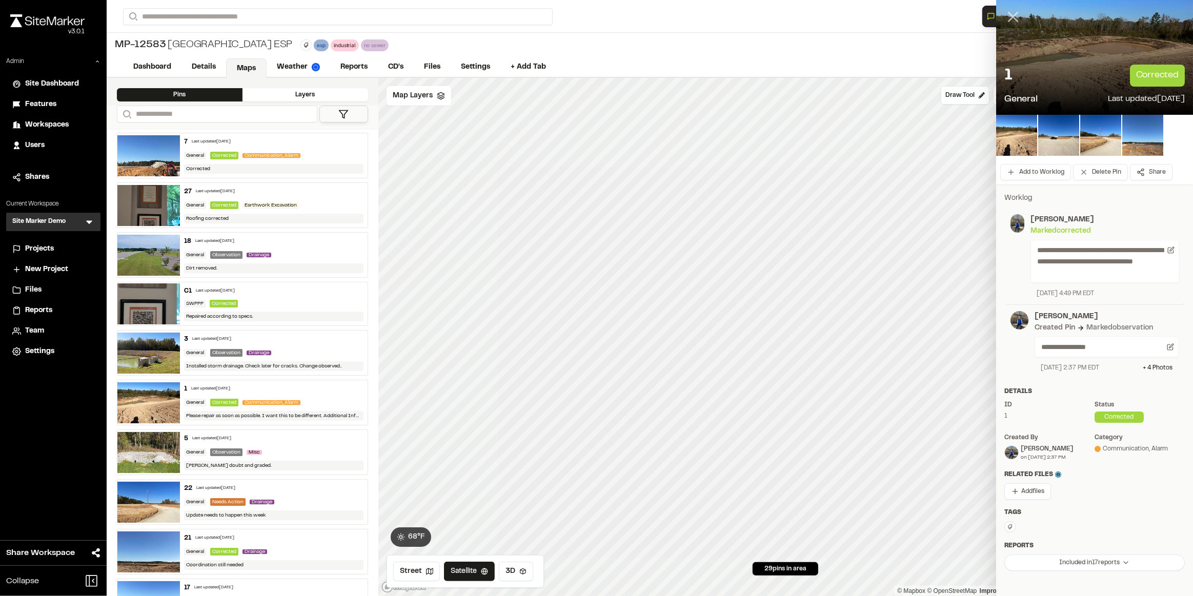
click at [1012, 17] on icon at bounding box center [1012, 16] width 17 height 17
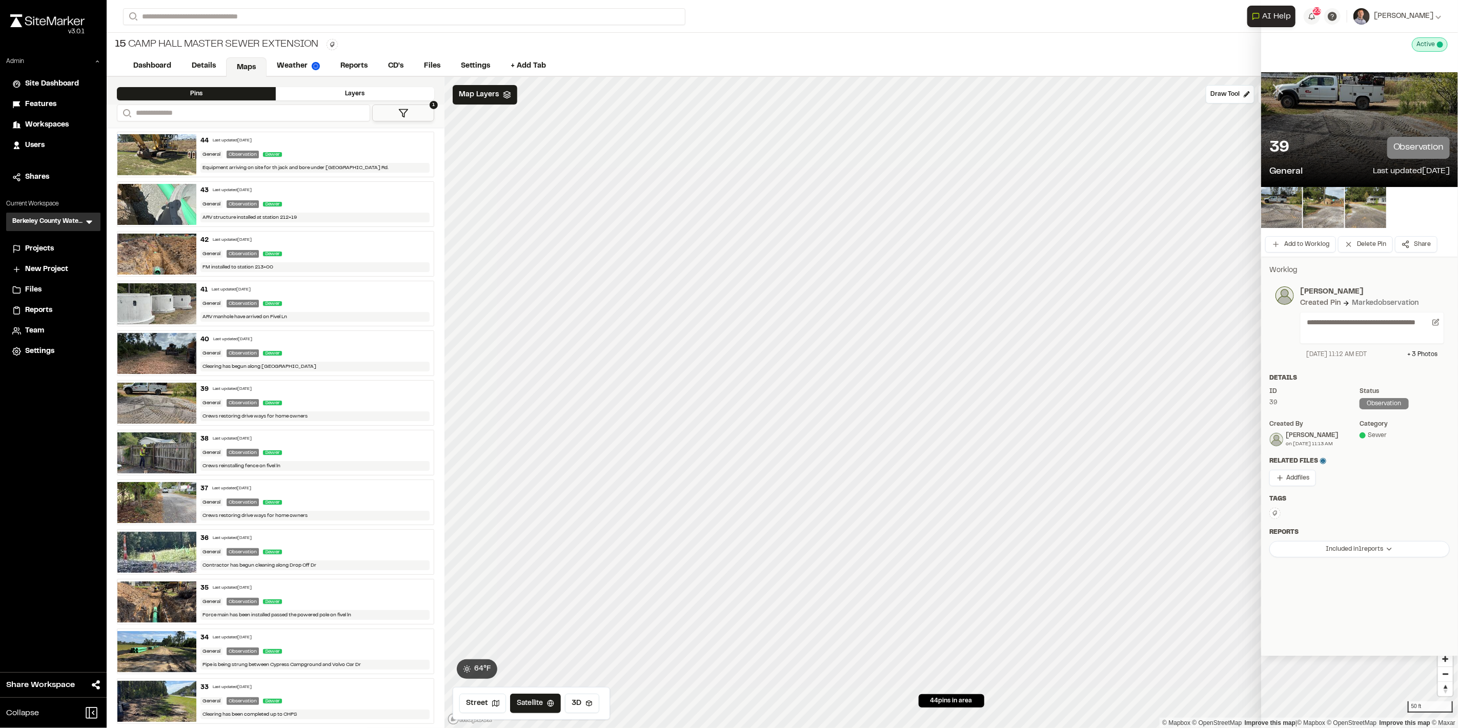
click at [1282, 85] on line at bounding box center [1278, 89] width 9 height 9
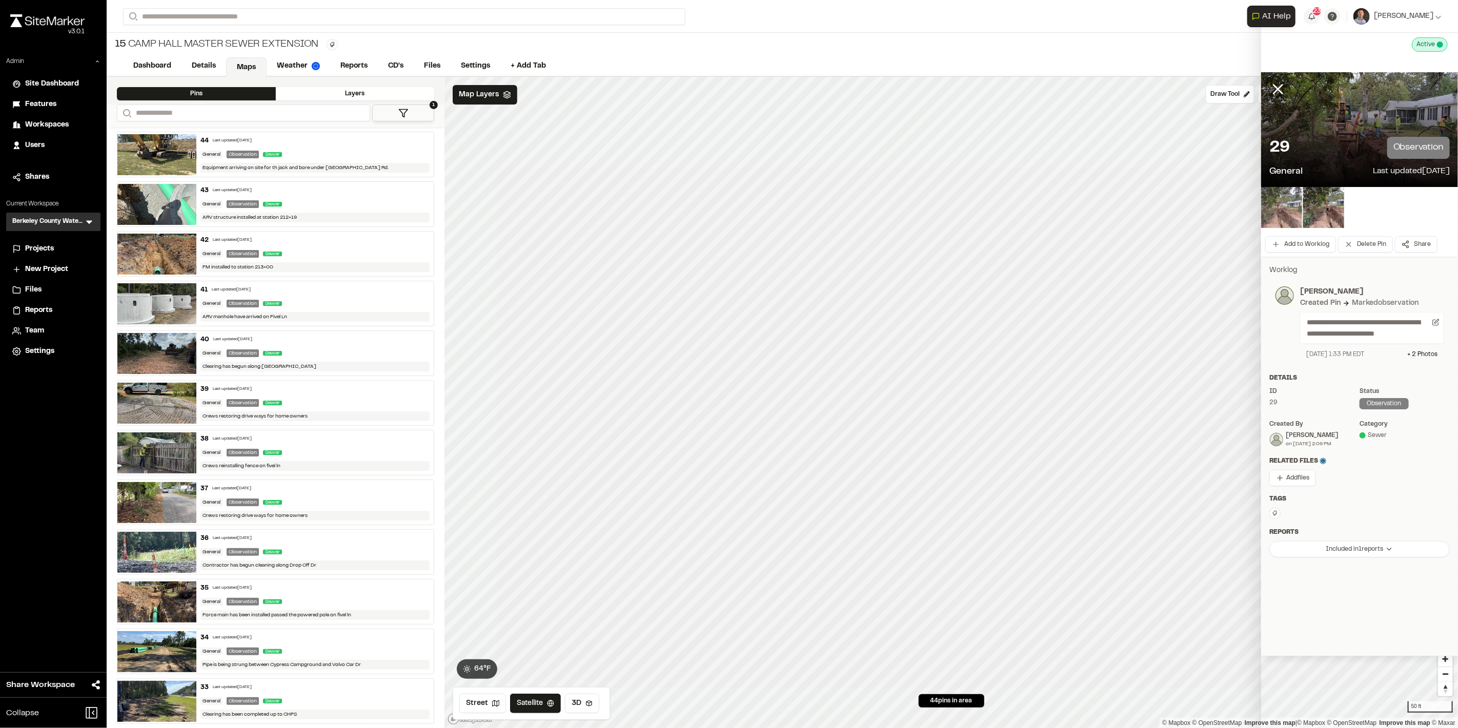
click at [1275, 224] on img at bounding box center [1281, 207] width 41 height 41
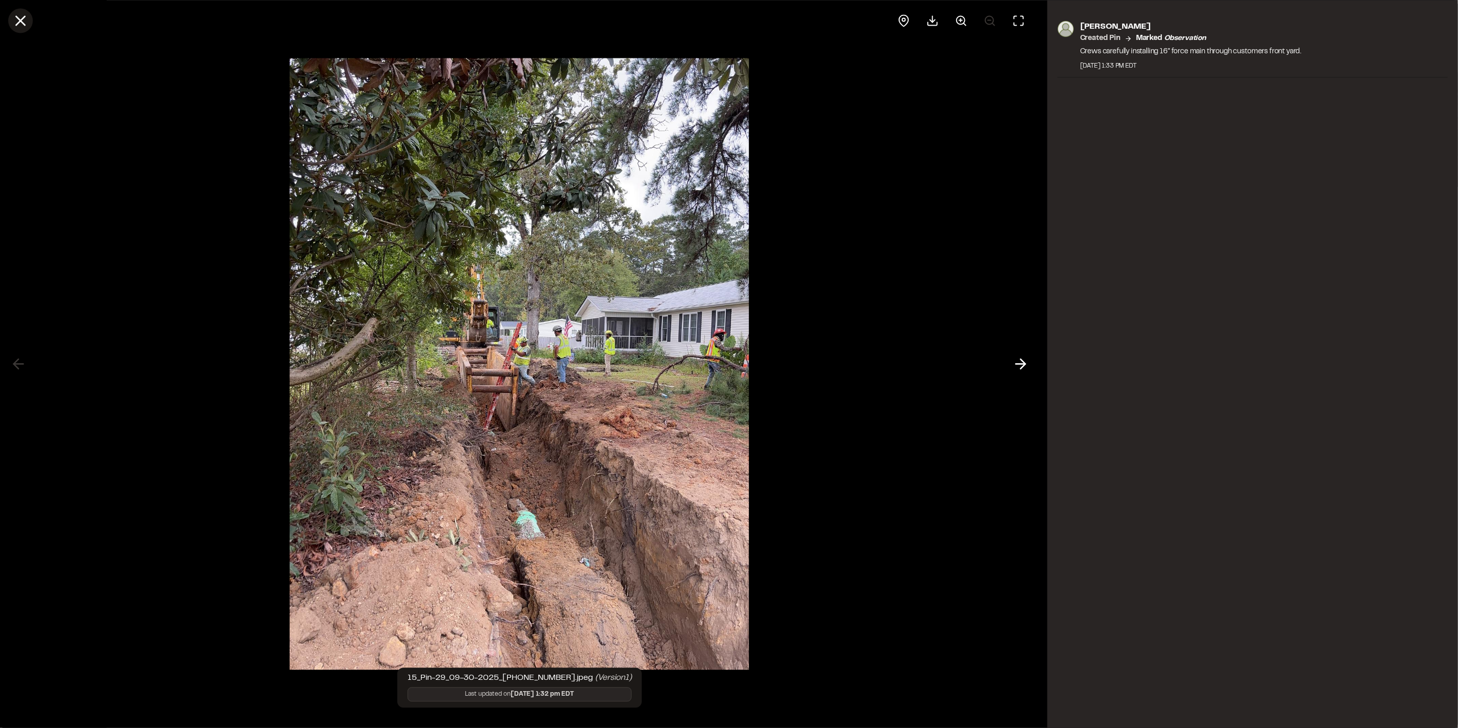
click at [21, 24] on icon at bounding box center [20, 20] width 17 height 17
